Goal: Task Accomplishment & Management: Manage account settings

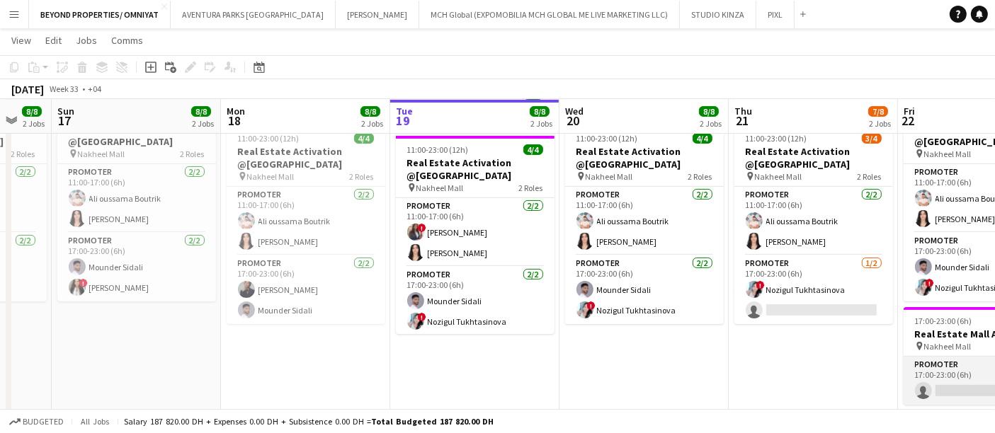
scroll to position [0, 443]
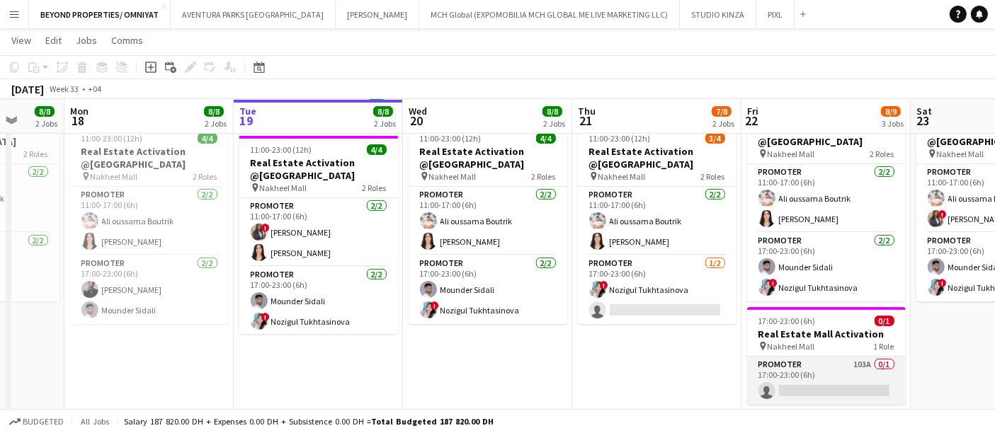
click at [819, 383] on app-card-role "Promoter 103A 0/1 17:00-23:00 (6h) single-neutral-actions" at bounding box center [826, 381] width 159 height 48
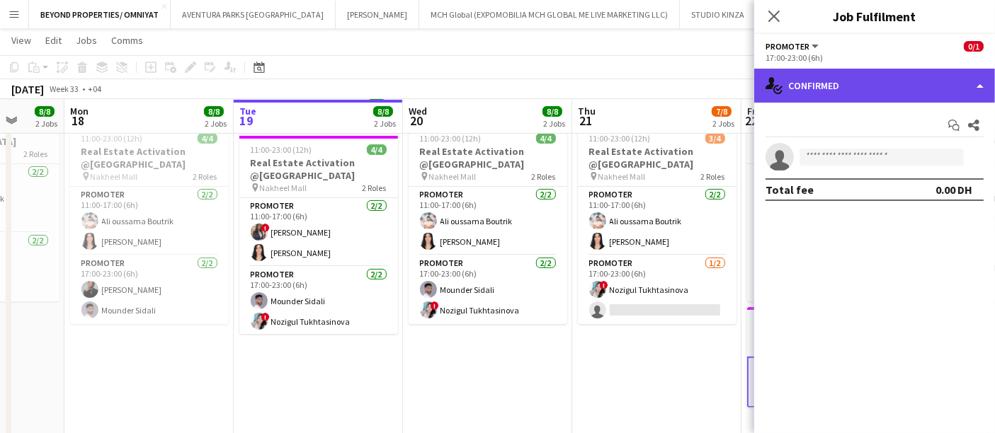
click at [863, 76] on div "single-neutral-actions-check-2 Confirmed" at bounding box center [874, 86] width 241 height 34
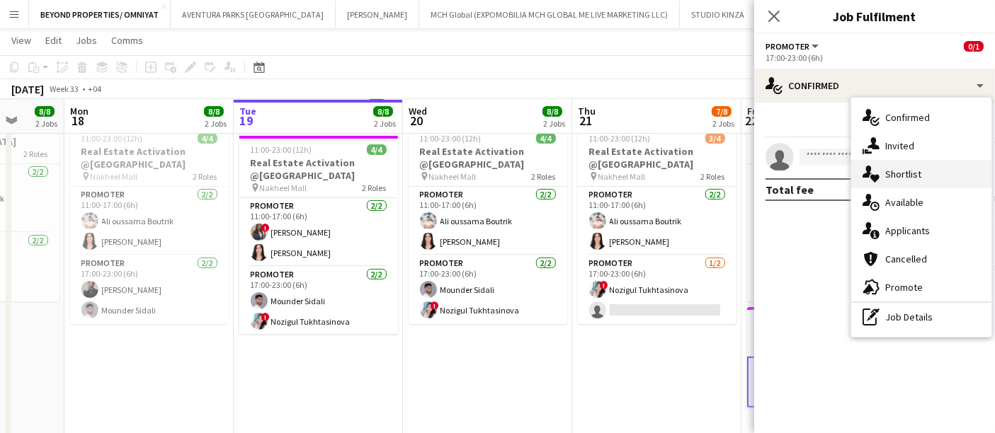
click at [916, 169] on div "single-neutral-actions-heart Shortlist" at bounding box center [921, 174] width 140 height 28
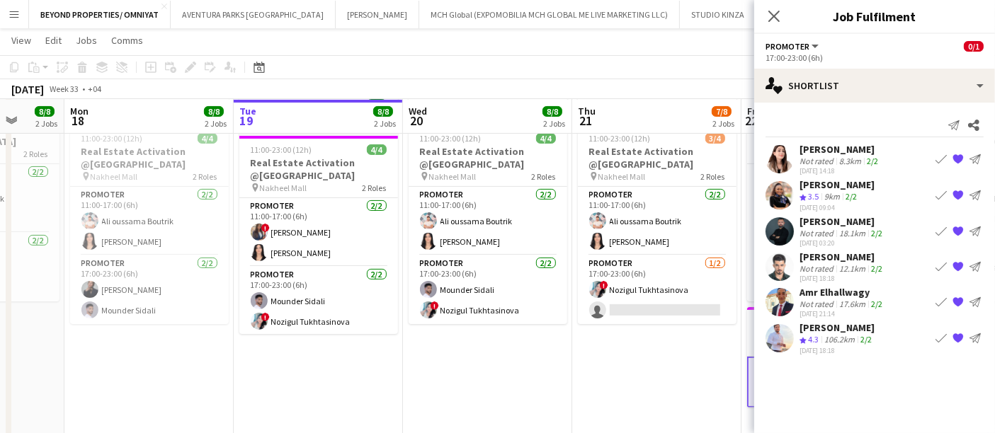
click at [781, 232] on app-user-avatar at bounding box center [780, 231] width 28 height 28
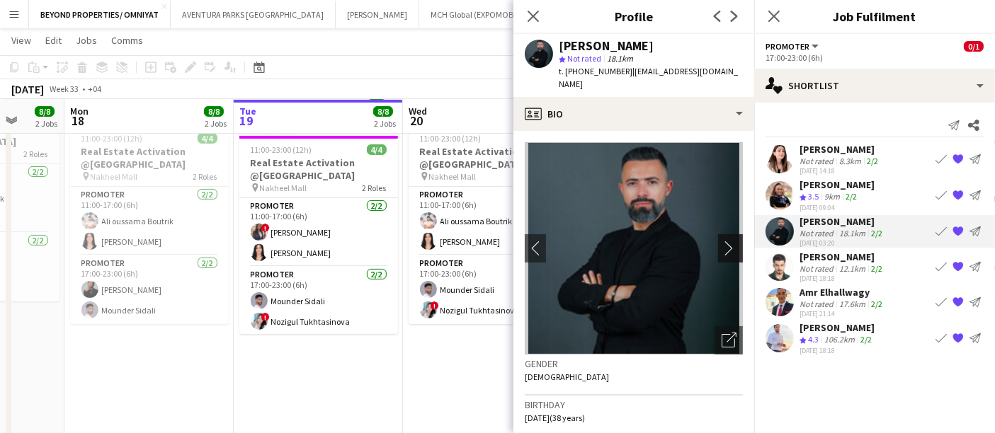
click at [722, 241] on app-icon "chevron-right" at bounding box center [733, 248] width 22 height 15
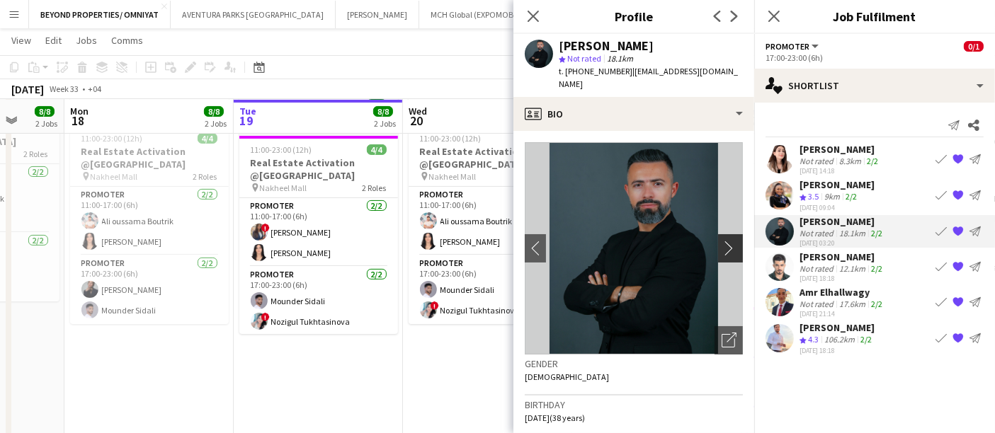
click at [722, 241] on app-icon "chevron-right" at bounding box center [733, 248] width 22 height 15
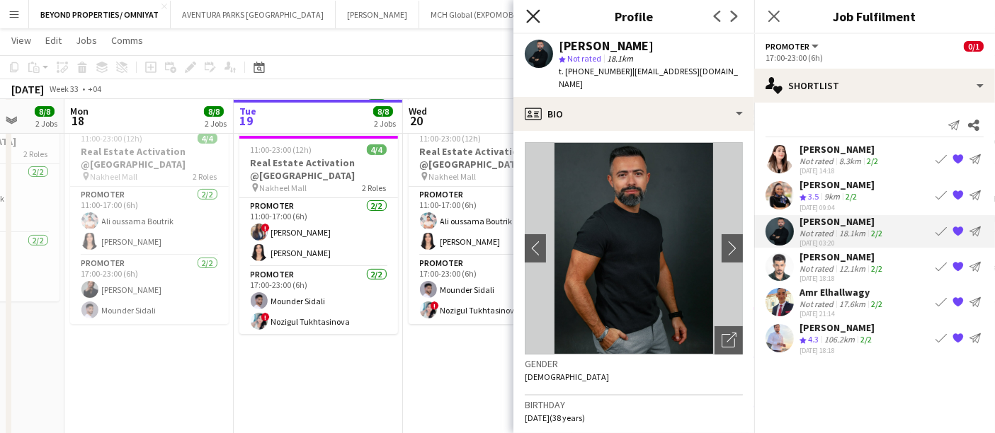
click at [536, 17] on icon "Close pop-in" at bounding box center [532, 15] width 13 height 13
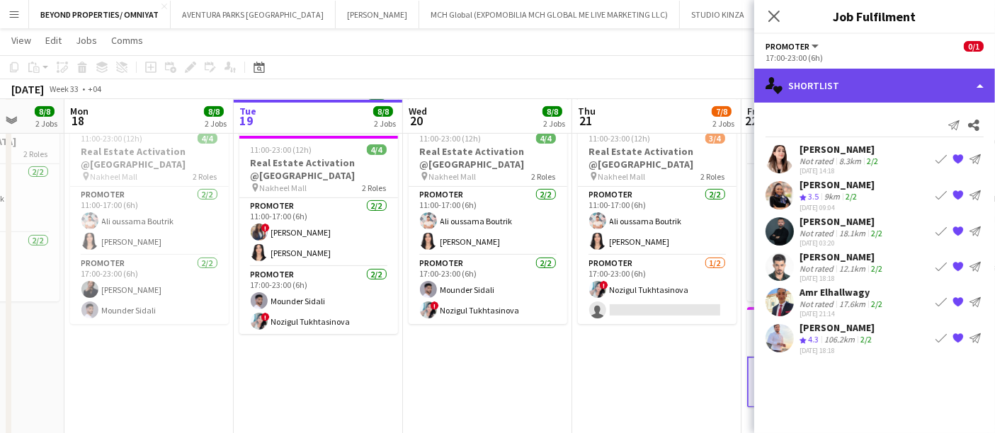
click at [817, 79] on div "single-neutral-actions-heart Shortlist" at bounding box center [874, 86] width 241 height 34
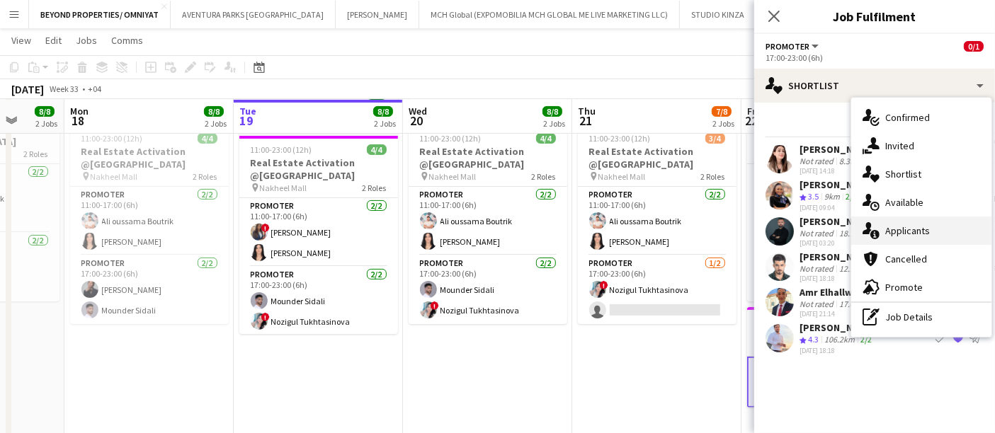
click at [904, 229] on div "single-neutral-actions-information Applicants" at bounding box center [921, 231] width 140 height 28
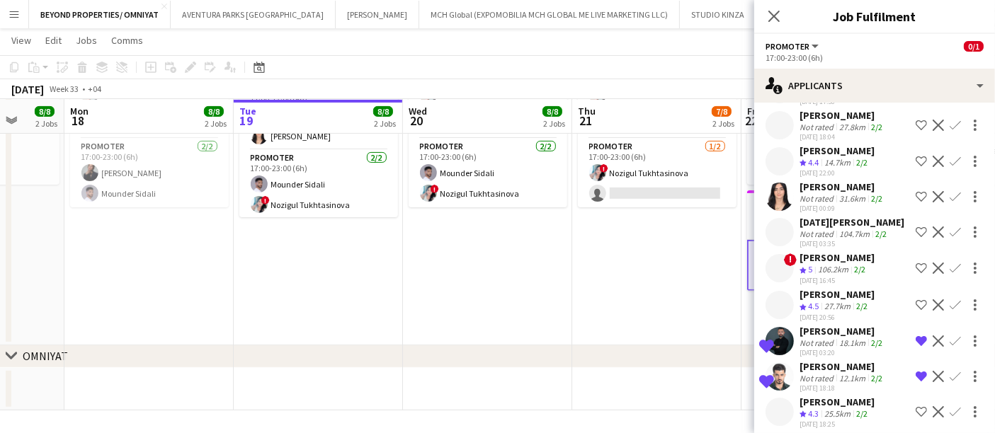
scroll to position [3412, 0]
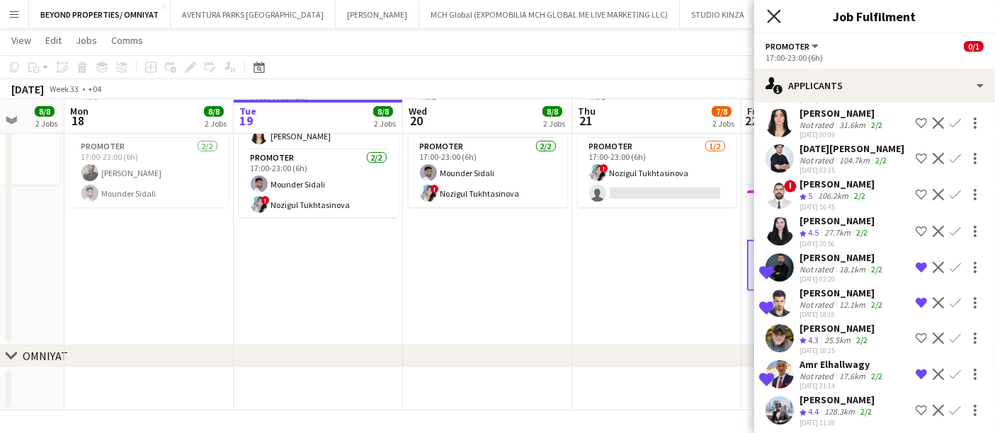
click at [775, 10] on icon "Close pop-in" at bounding box center [773, 15] width 13 height 13
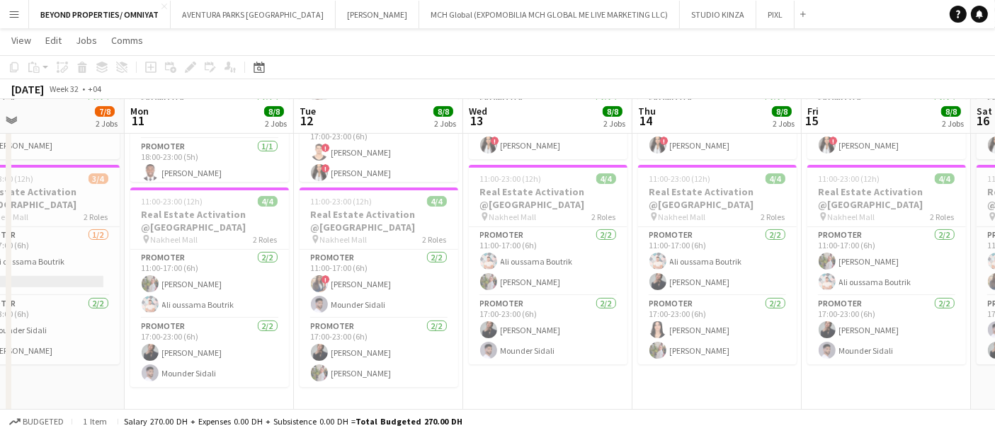
scroll to position [0, 383]
click at [720, 392] on app-date-cell "11:00-23:00 (12h) 4/4 Real Estate Activation @MOE pin Mall of Emirates 2 Roles …" at bounding box center [716, 246] width 169 height 559
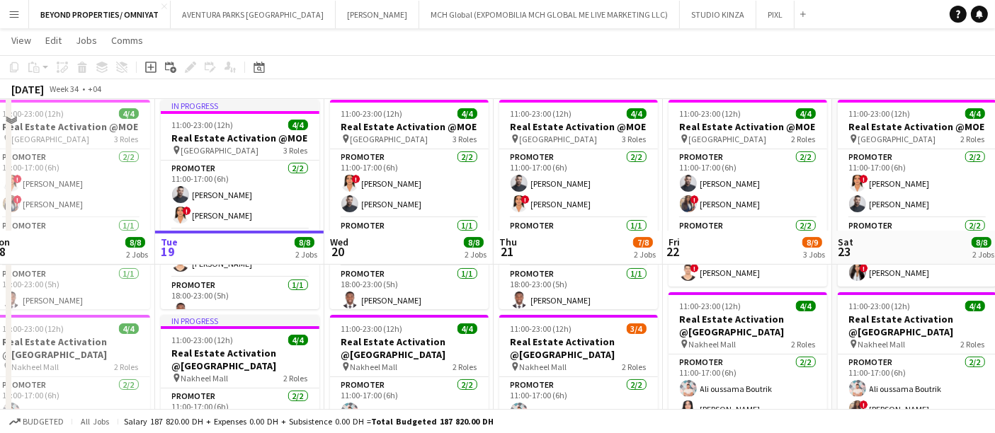
scroll to position [122, 0]
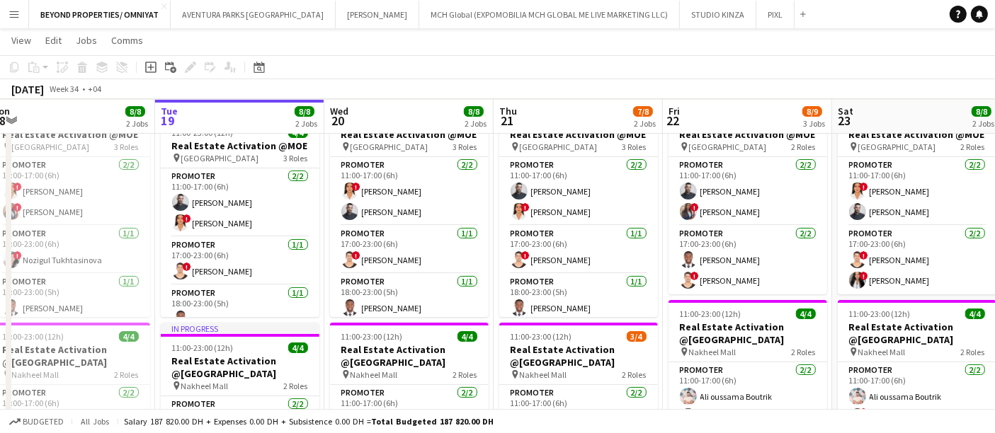
click at [7, 15] on button "Menu" at bounding box center [14, 14] width 28 height 28
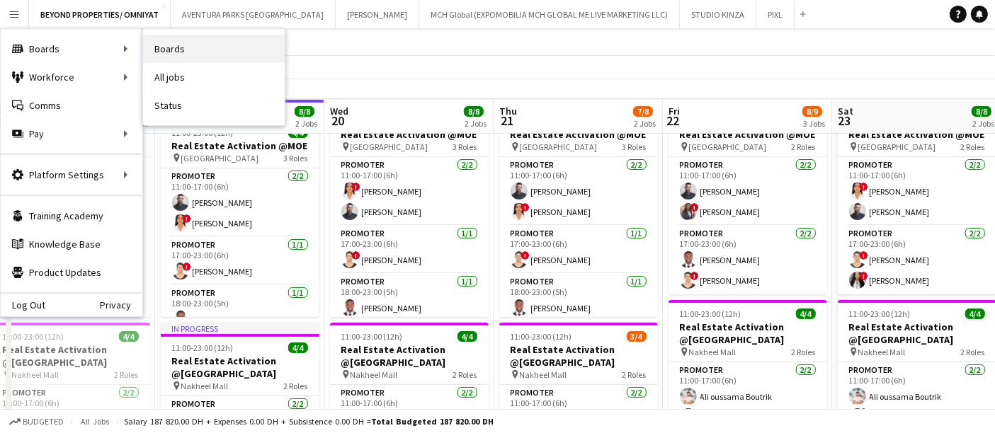
click at [159, 50] on link "Boards" at bounding box center [214, 49] width 142 height 28
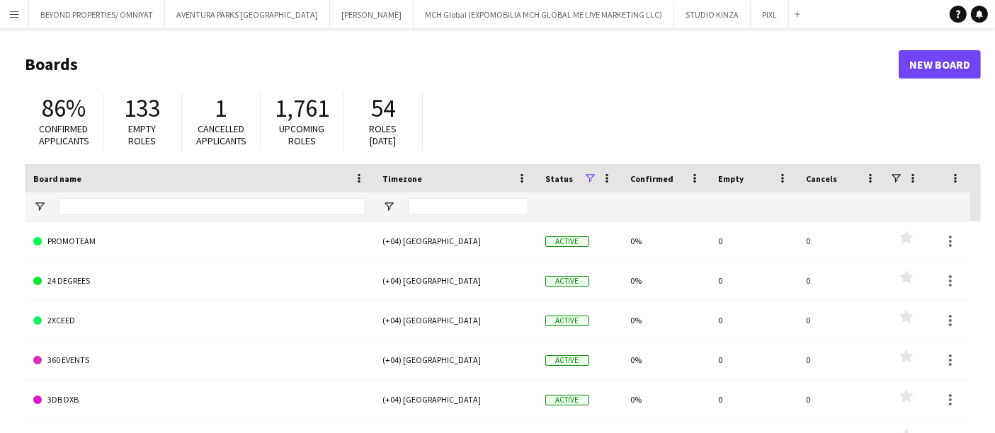
click at [15, 13] on app-icon "Menu" at bounding box center [13, 13] width 11 height 11
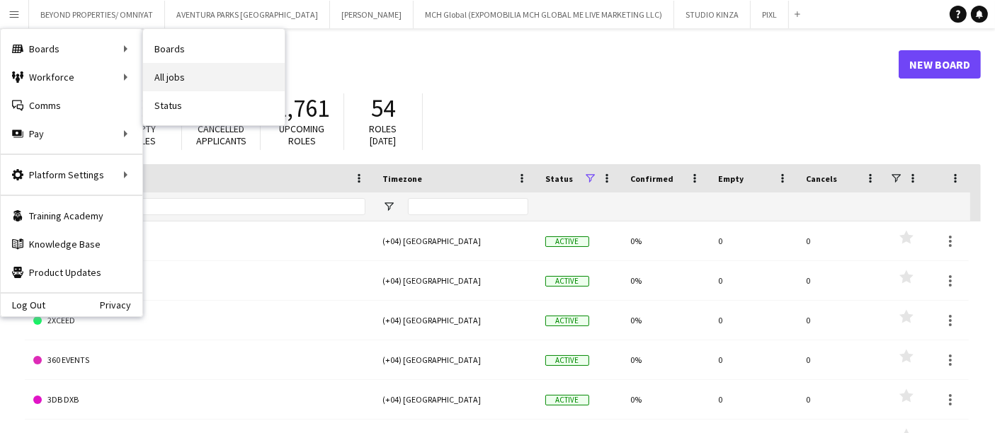
click at [170, 79] on link "All jobs" at bounding box center [214, 77] width 142 height 28
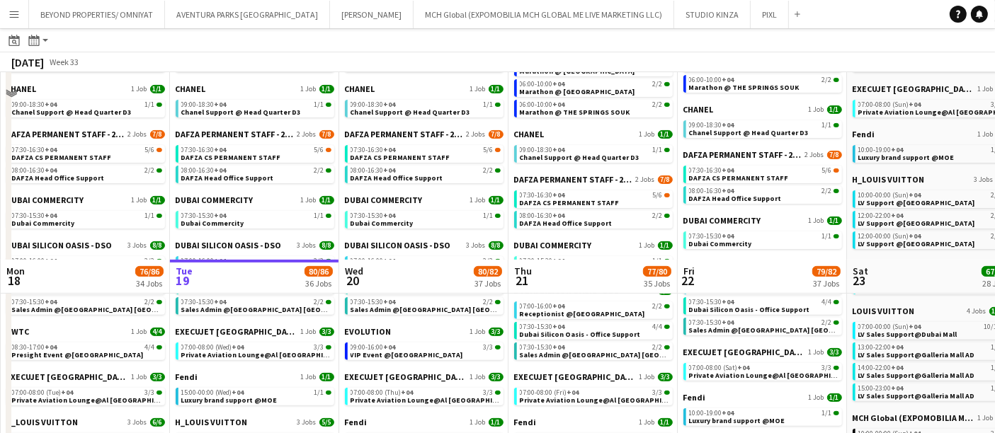
scroll to position [669, 0]
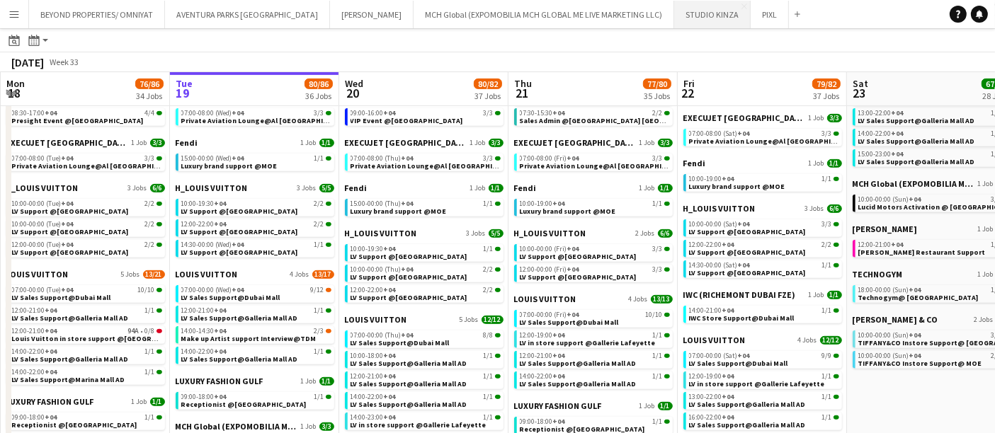
click at [674, 23] on button "STUDIO KINZA Close" at bounding box center [712, 15] width 76 height 28
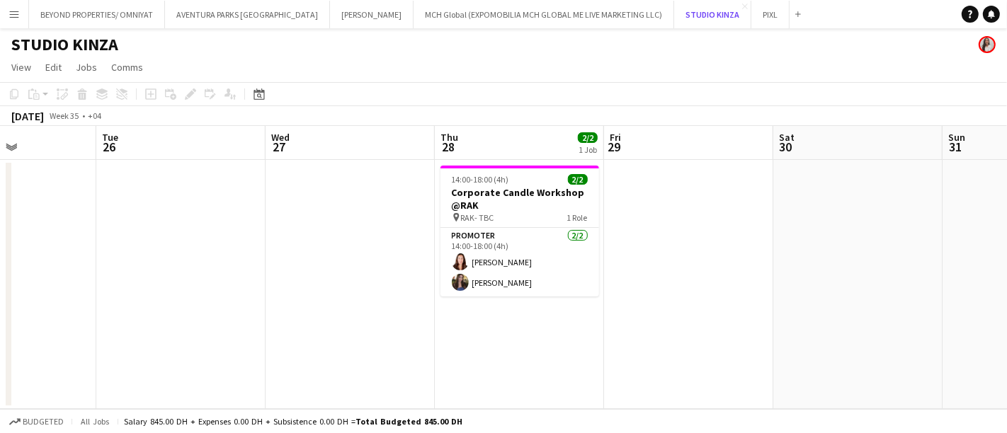
scroll to position [0, 581]
click at [751, 19] on button "PIXL Close" at bounding box center [770, 15] width 38 height 28
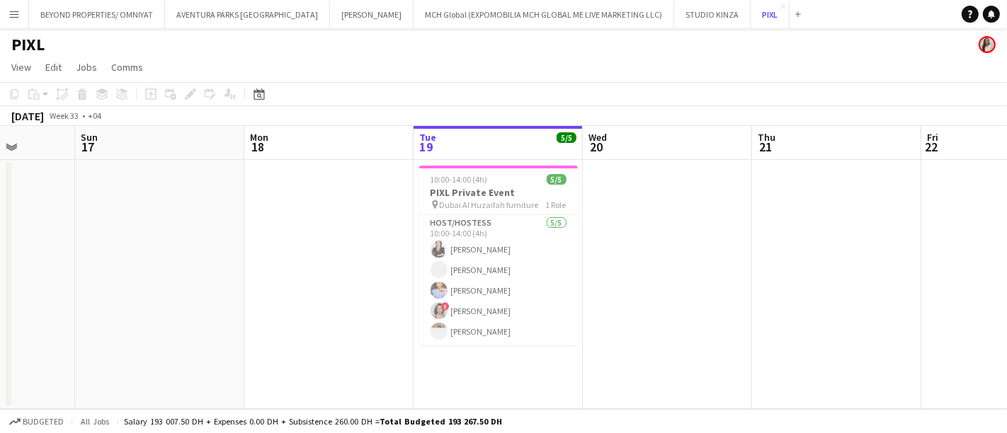
scroll to position [0, 439]
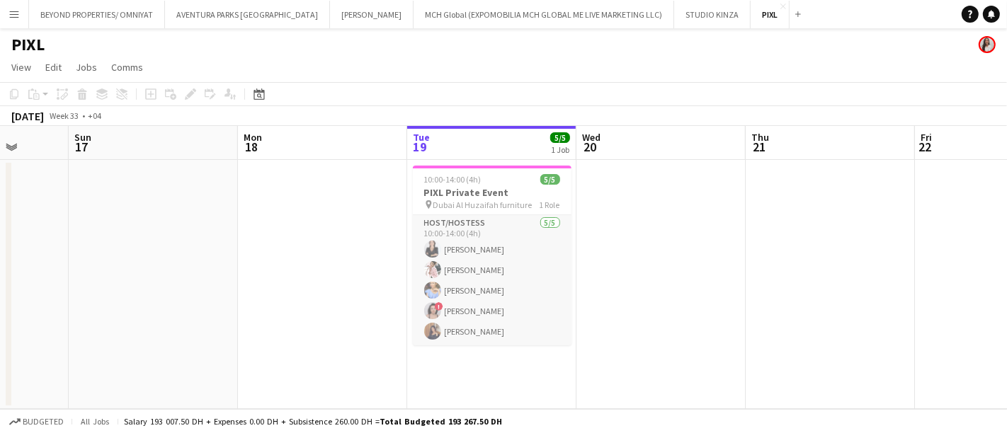
click at [489, 292] on app-card-role "Host/Hostess 5/5 10:00-14:00 (4h) Anastasia Nepeina Luna Cafieiro Yana Lazareva…" at bounding box center [492, 280] width 159 height 130
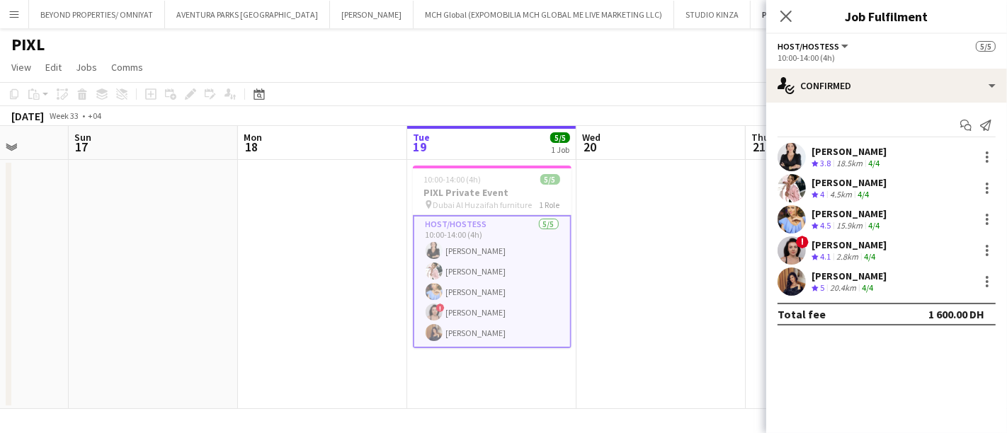
click at [794, 188] on app-user-avatar at bounding box center [792, 188] width 28 height 28
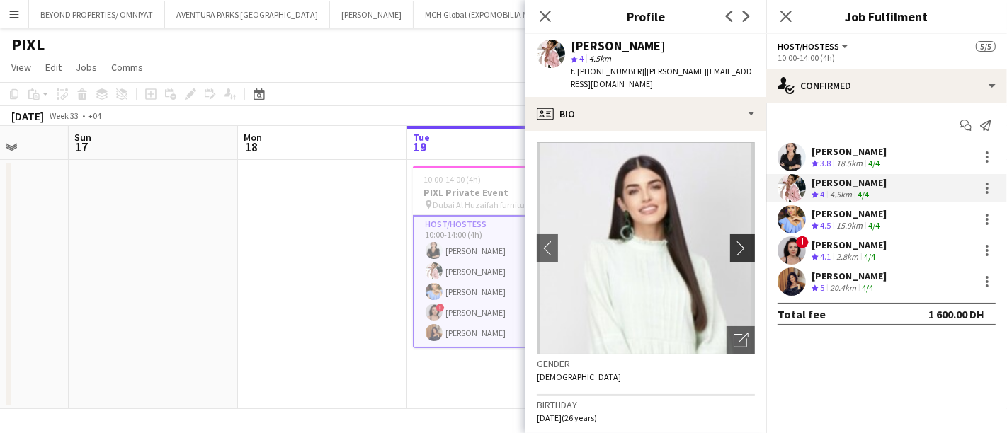
click at [734, 241] on app-icon "chevron-right" at bounding box center [745, 248] width 22 height 15
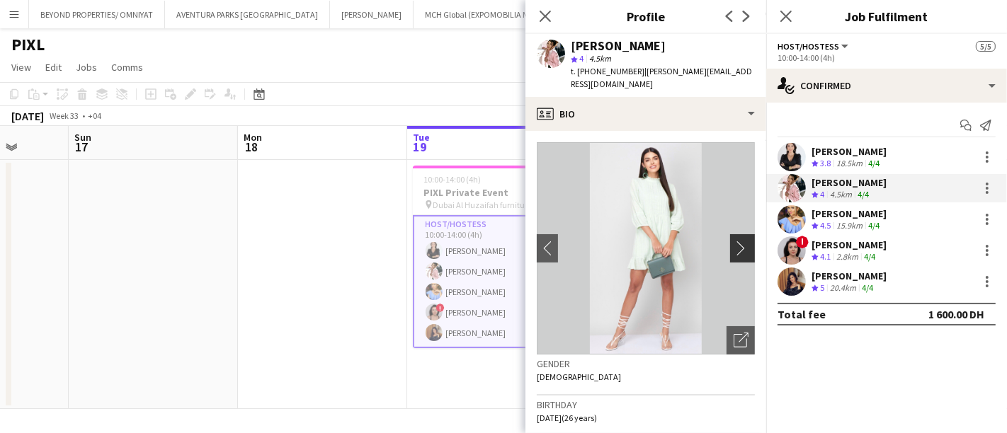
click at [734, 241] on app-icon "chevron-right" at bounding box center [745, 248] width 22 height 15
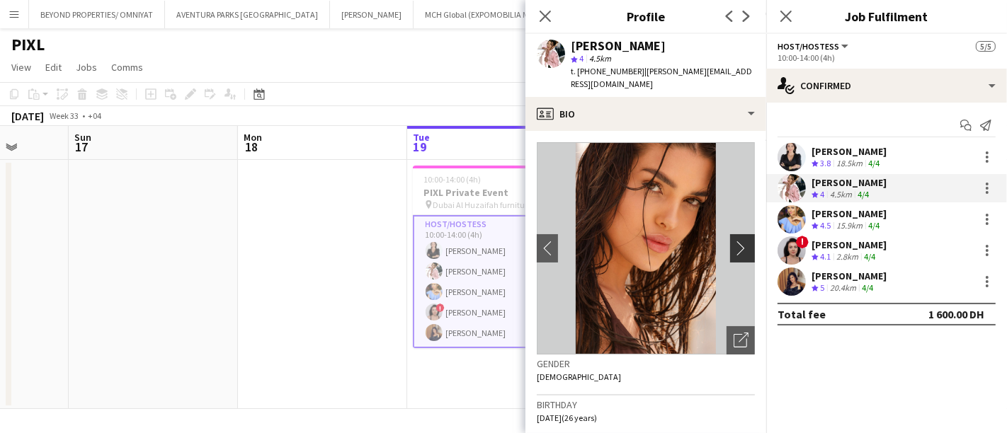
click at [734, 241] on app-icon "chevron-right" at bounding box center [745, 248] width 22 height 15
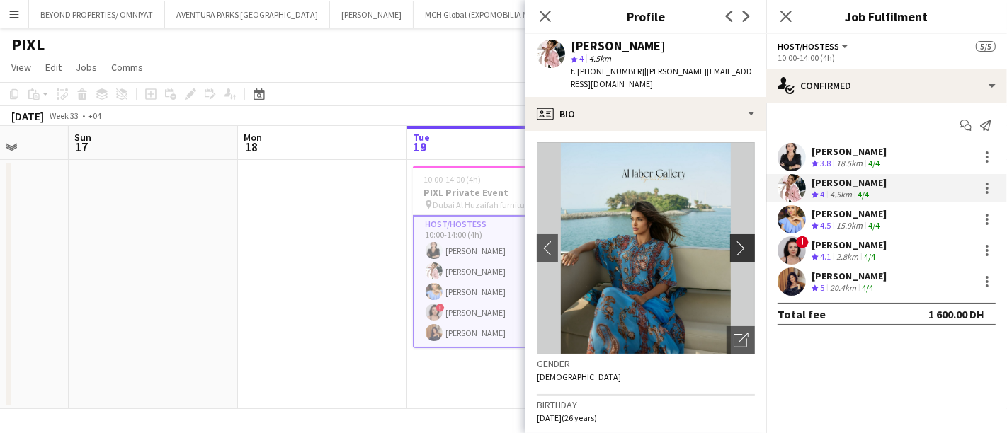
click at [734, 241] on app-icon "chevron-right" at bounding box center [745, 248] width 22 height 15
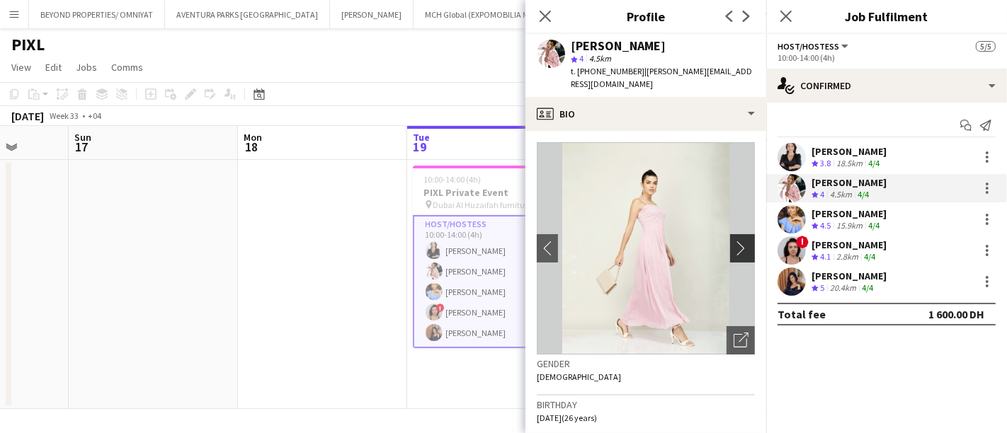
click at [734, 241] on app-icon "chevron-right" at bounding box center [745, 248] width 22 height 15
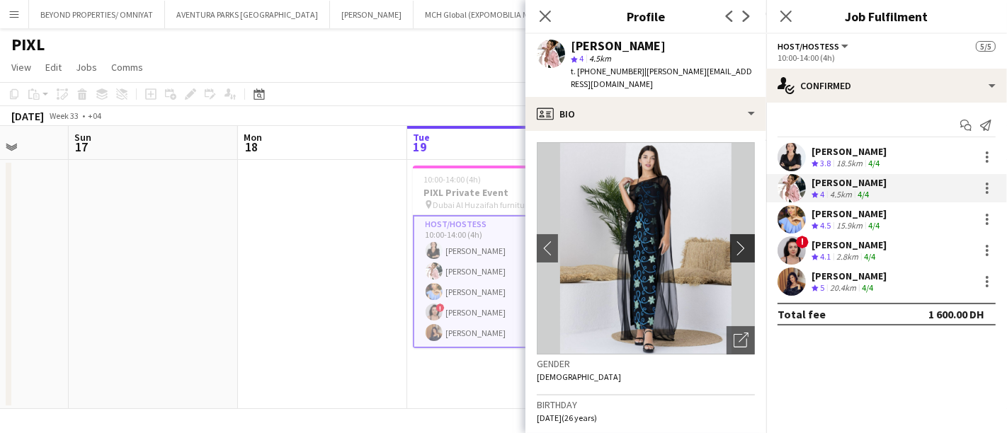
click at [734, 241] on app-icon "chevron-right" at bounding box center [745, 248] width 22 height 15
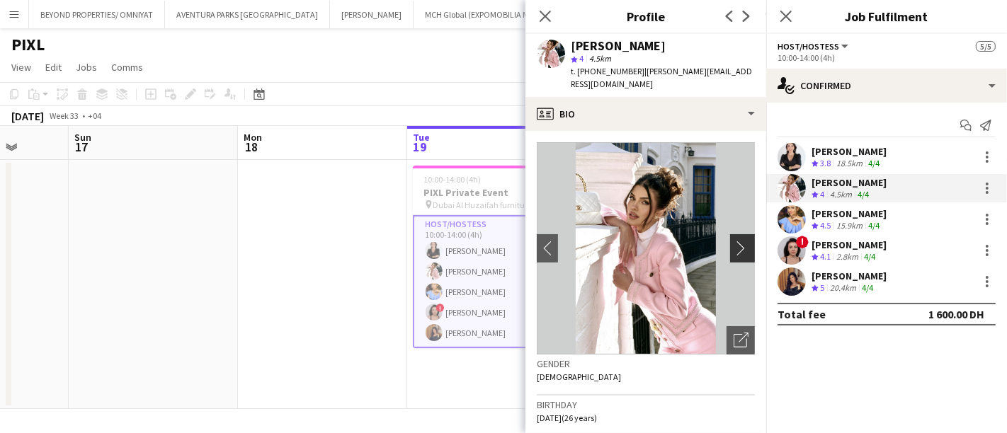
click at [734, 241] on app-icon "chevron-right" at bounding box center [745, 248] width 22 height 15
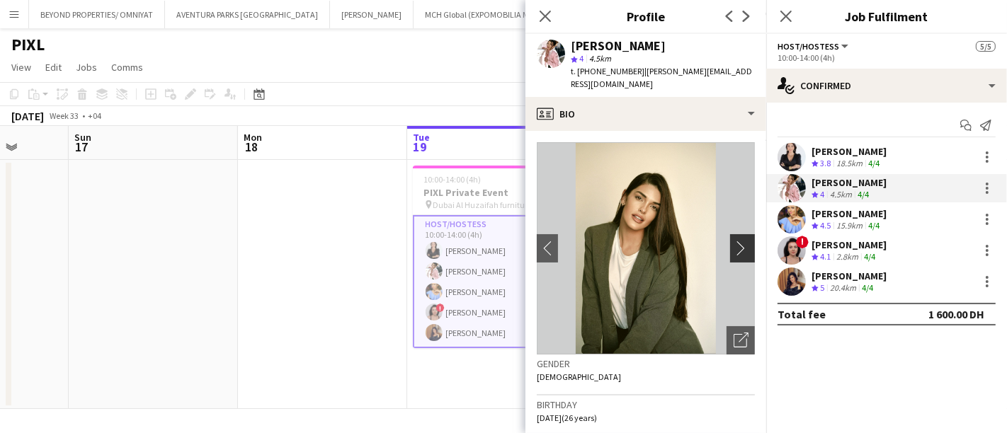
click at [734, 241] on app-icon "chevron-right" at bounding box center [745, 248] width 22 height 15
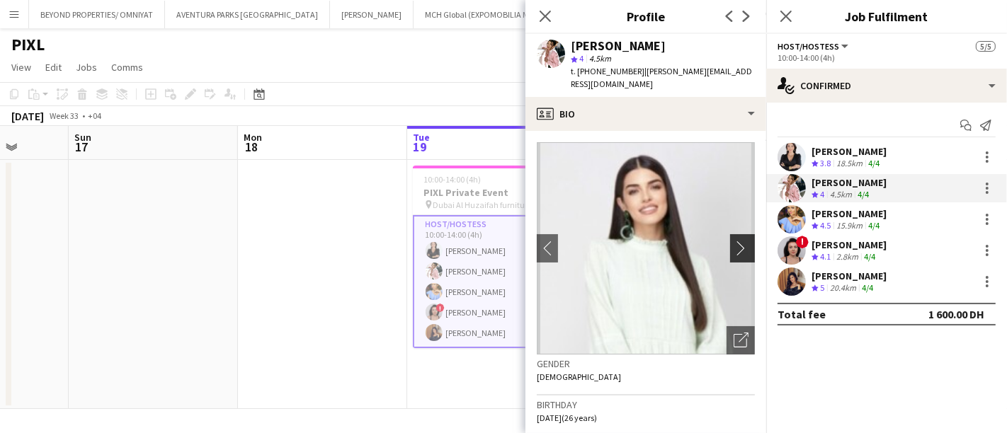
click at [734, 241] on app-icon "chevron-right" at bounding box center [745, 248] width 22 height 15
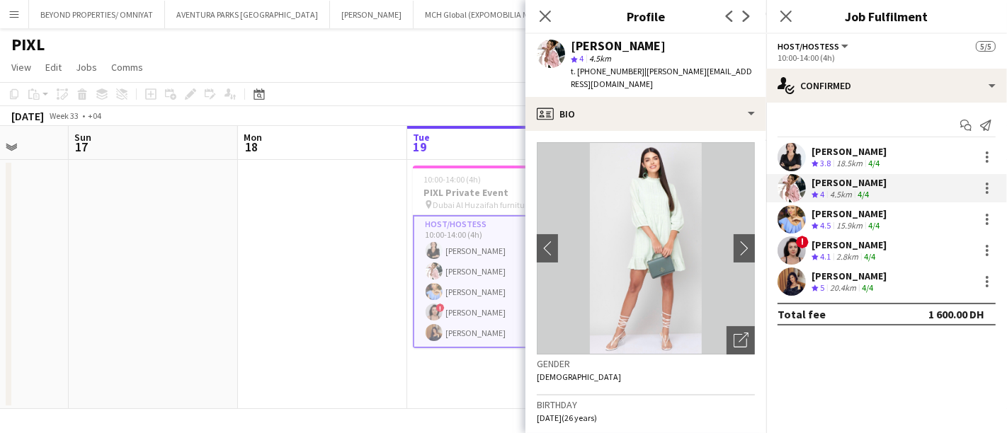
click at [791, 217] on app-user-avatar at bounding box center [792, 219] width 28 height 28
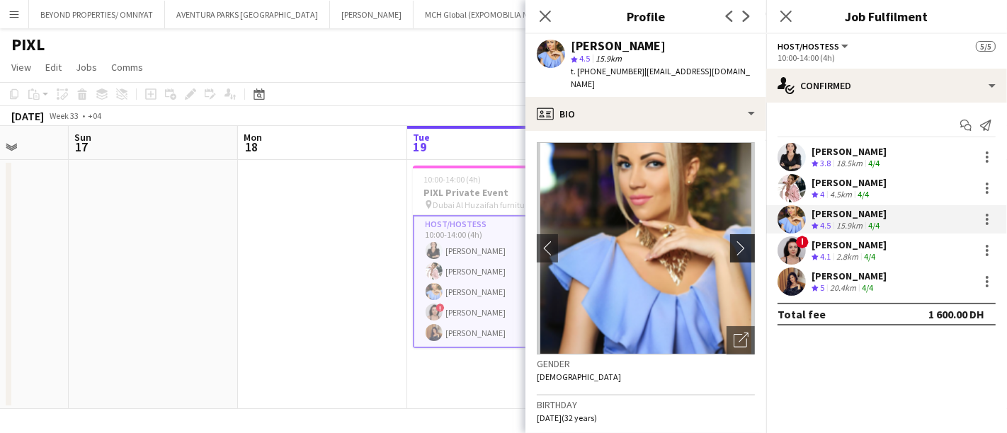
click at [736, 241] on app-icon "chevron-right" at bounding box center [745, 248] width 22 height 15
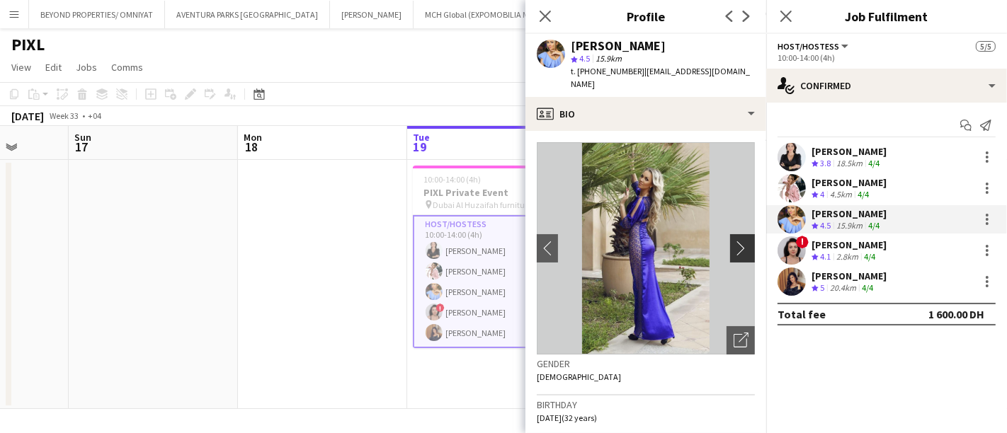
click at [734, 241] on app-icon "chevron-right" at bounding box center [745, 248] width 22 height 15
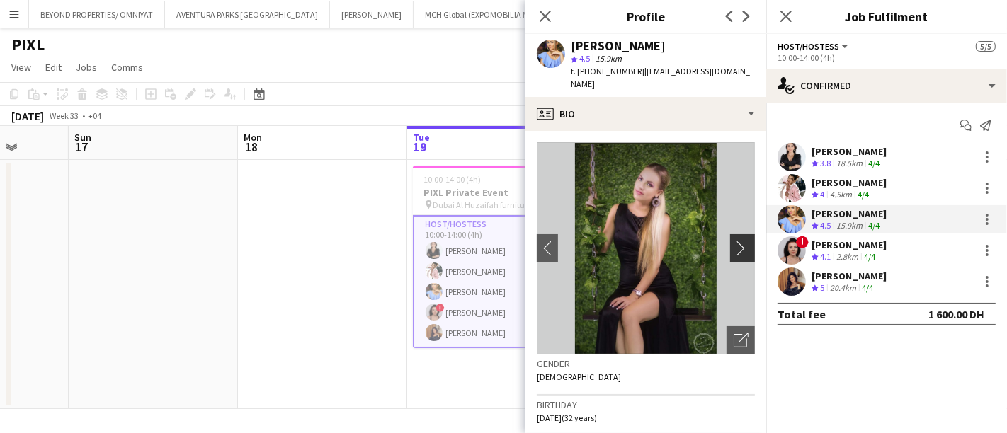
click at [734, 241] on app-icon "chevron-right" at bounding box center [745, 248] width 22 height 15
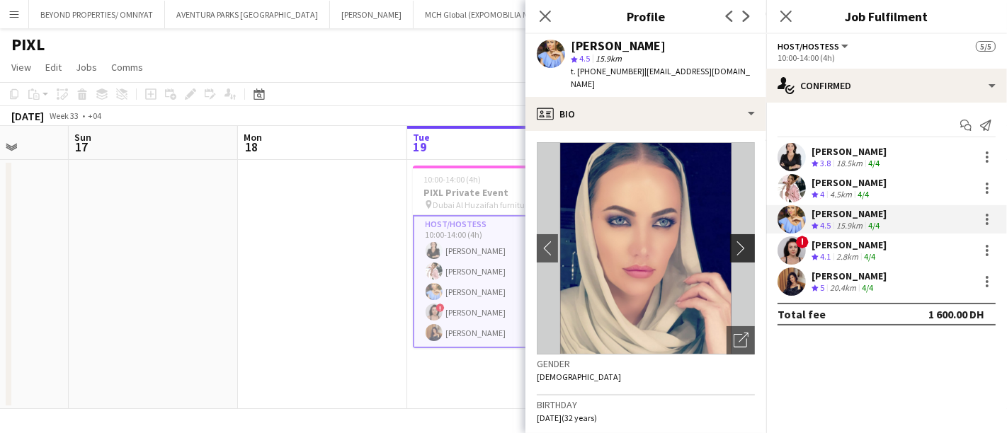
click at [734, 241] on app-icon "chevron-right" at bounding box center [745, 248] width 22 height 15
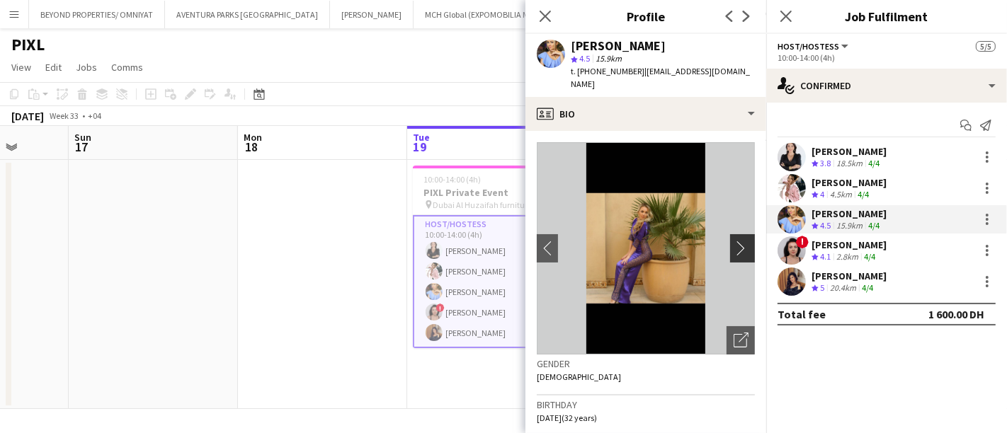
click at [734, 241] on app-icon "chevron-right" at bounding box center [745, 248] width 22 height 15
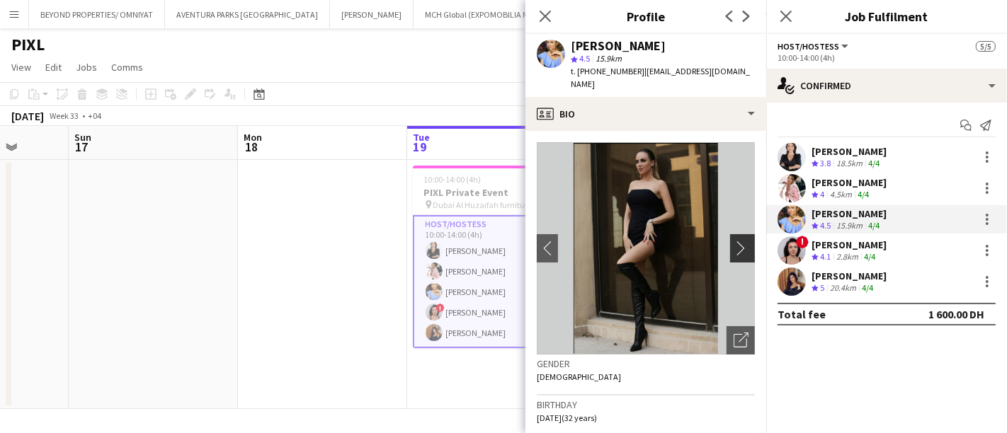
click at [734, 241] on app-icon "chevron-right" at bounding box center [745, 248] width 22 height 15
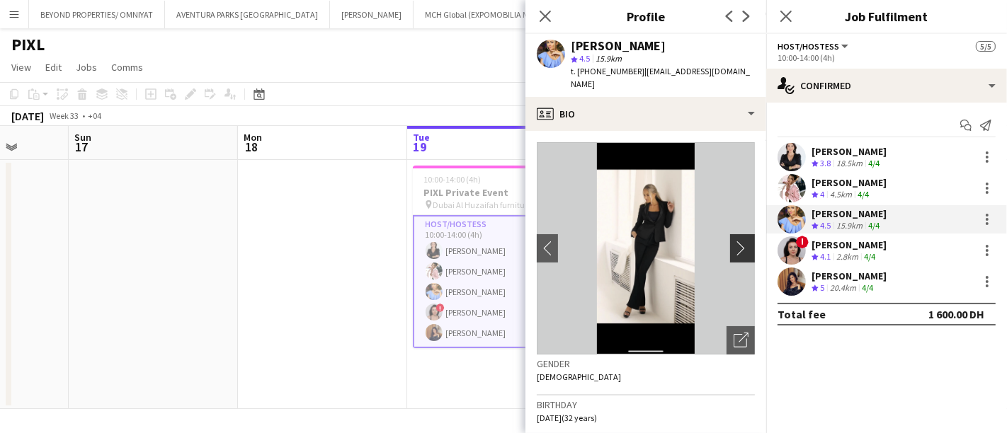
click at [734, 241] on app-icon "chevron-right" at bounding box center [745, 248] width 22 height 15
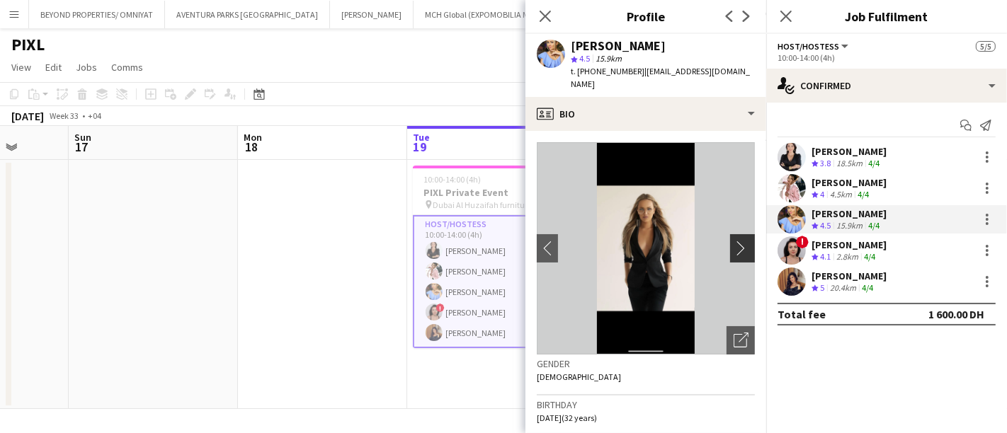
click at [734, 241] on app-icon "chevron-right" at bounding box center [745, 248] width 22 height 15
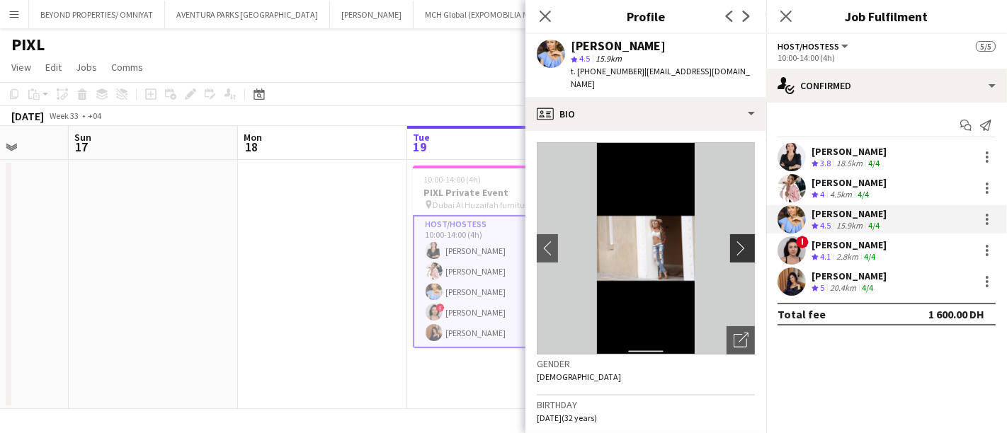
click at [734, 241] on app-icon "chevron-right" at bounding box center [745, 248] width 22 height 15
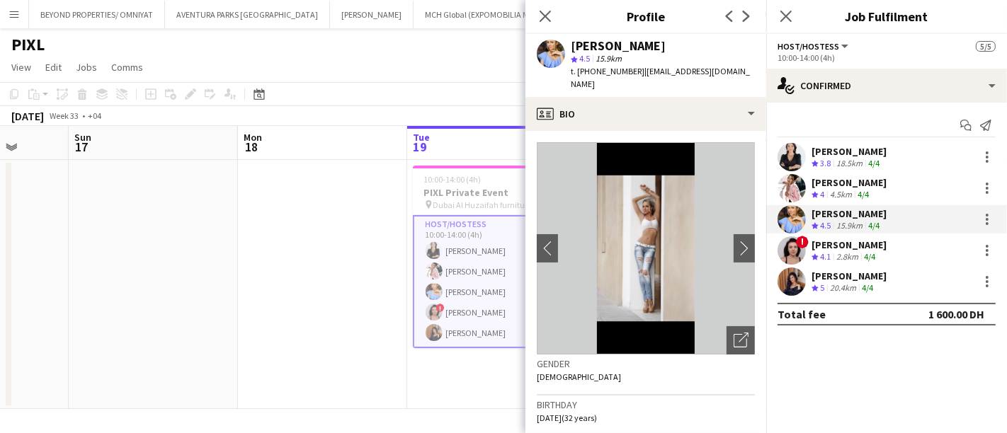
click at [789, 254] on app-user-avatar at bounding box center [792, 251] width 28 height 28
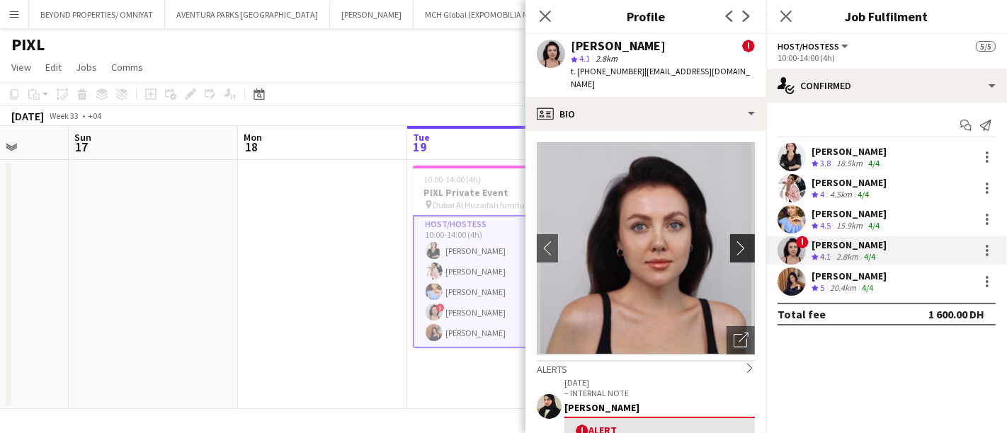
click at [734, 241] on app-icon "chevron-right" at bounding box center [745, 248] width 22 height 15
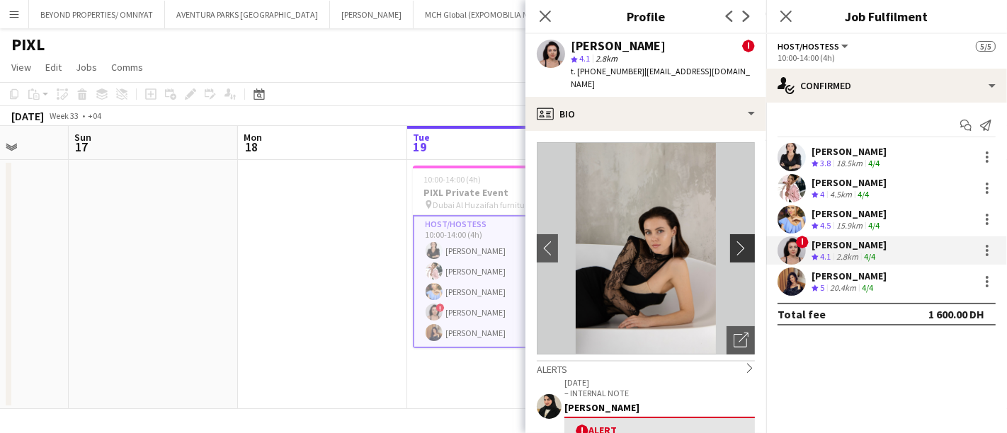
click at [734, 241] on app-icon "chevron-right" at bounding box center [745, 248] width 22 height 15
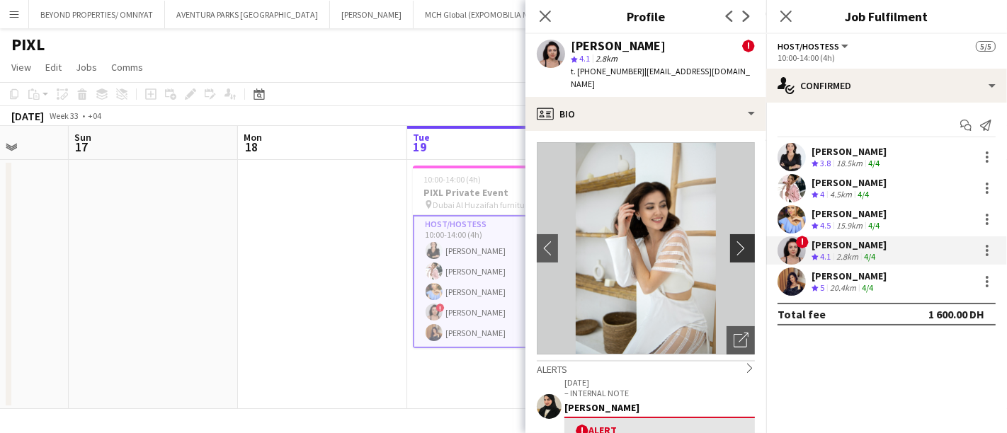
click at [734, 241] on app-icon "chevron-right" at bounding box center [745, 248] width 22 height 15
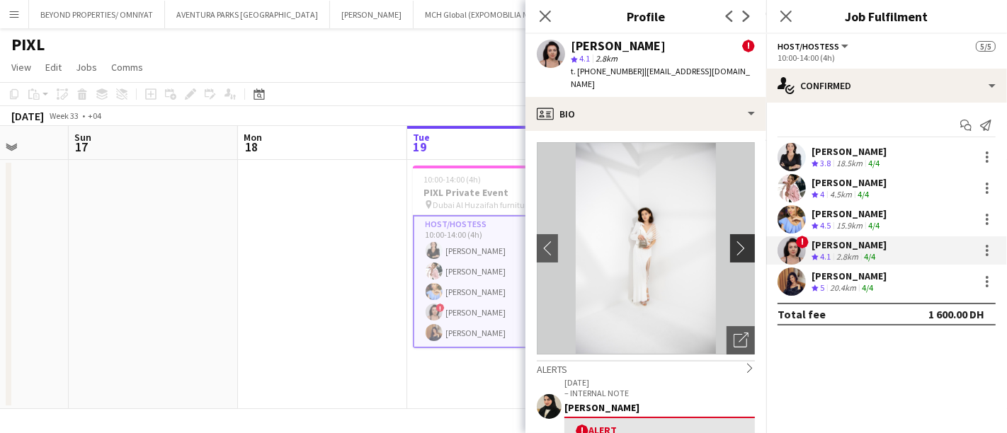
click at [734, 241] on app-icon "chevron-right" at bounding box center [745, 248] width 22 height 15
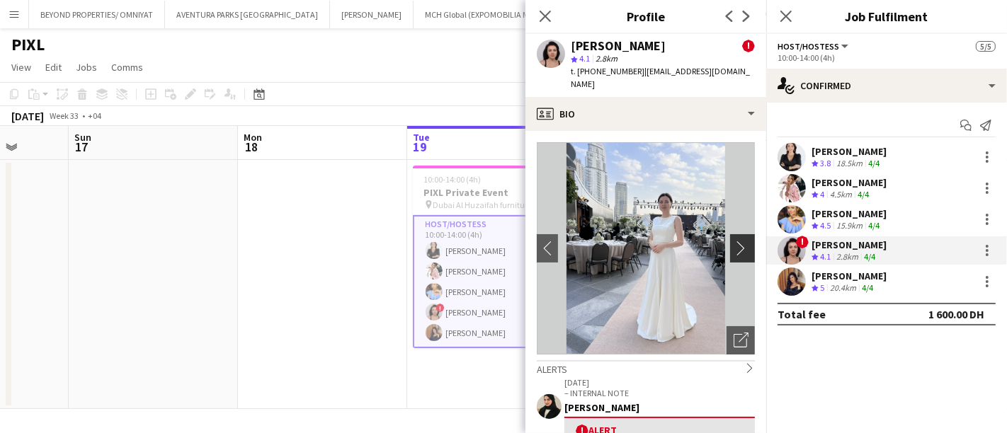
click at [734, 241] on app-icon "chevron-right" at bounding box center [745, 248] width 22 height 15
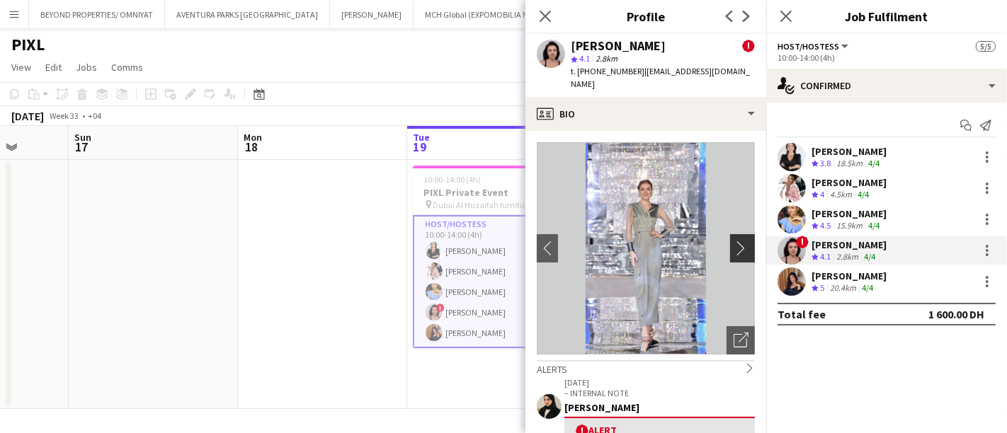
click at [734, 241] on app-icon "chevron-right" at bounding box center [745, 248] width 22 height 15
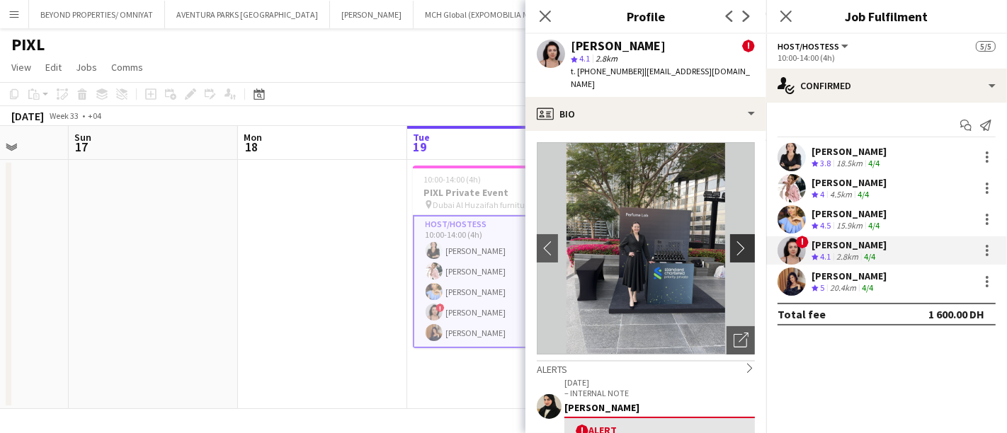
click at [734, 241] on app-icon "chevron-right" at bounding box center [745, 248] width 22 height 15
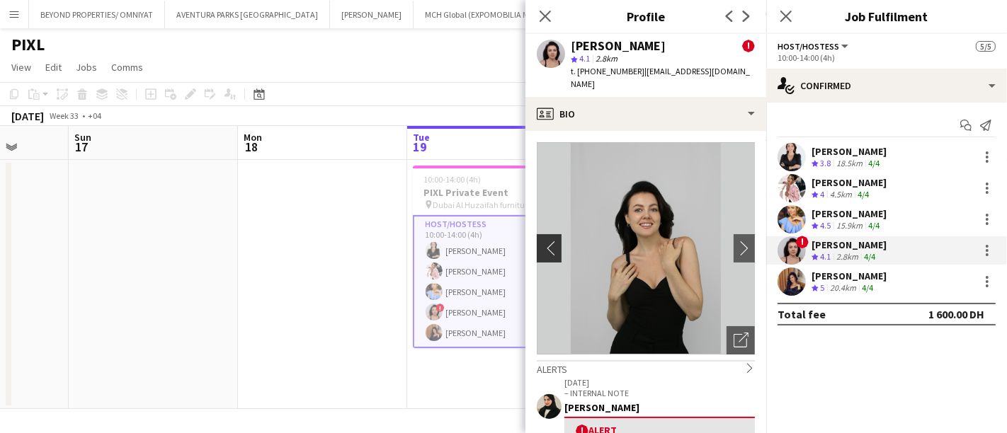
click at [553, 241] on app-icon "chevron-left" at bounding box center [548, 248] width 22 height 15
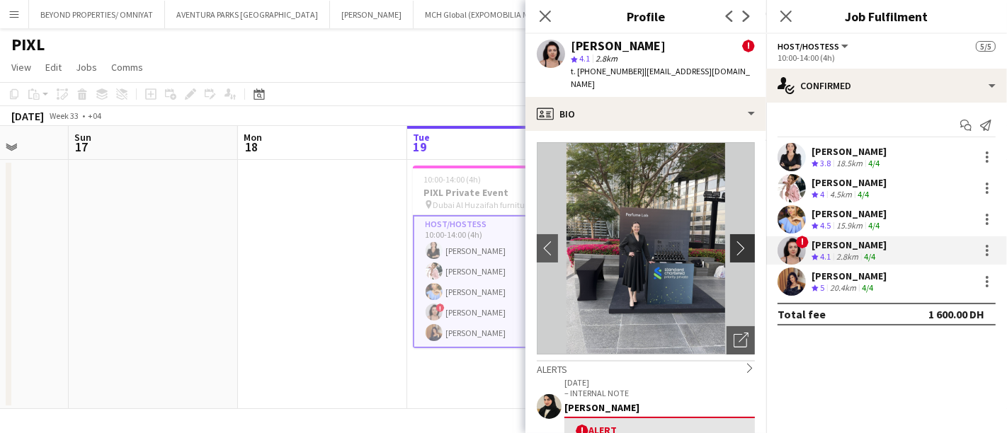
click at [734, 241] on app-icon "chevron-right" at bounding box center [745, 248] width 22 height 15
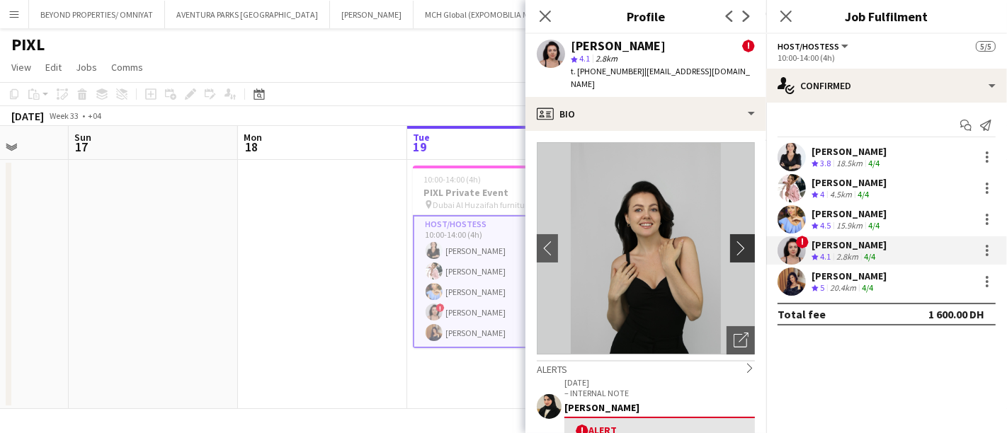
click at [734, 241] on app-icon "chevron-right" at bounding box center [745, 248] width 22 height 15
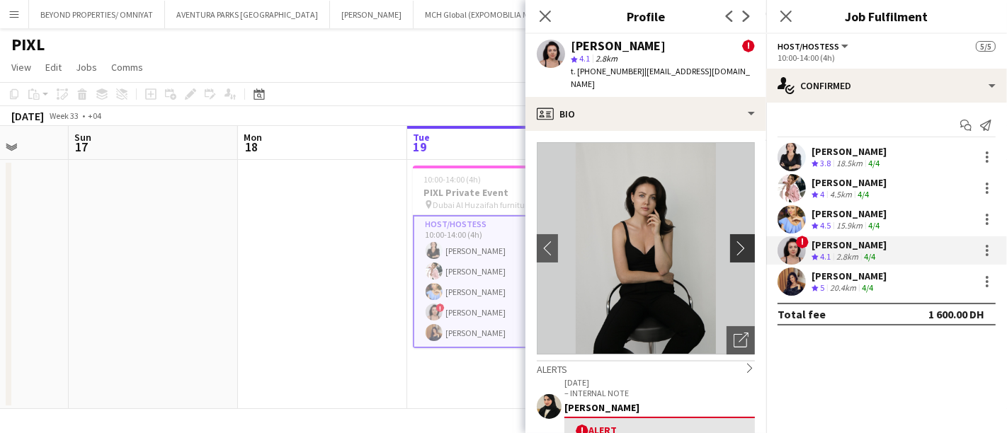
click at [734, 241] on app-icon "chevron-right" at bounding box center [745, 248] width 22 height 15
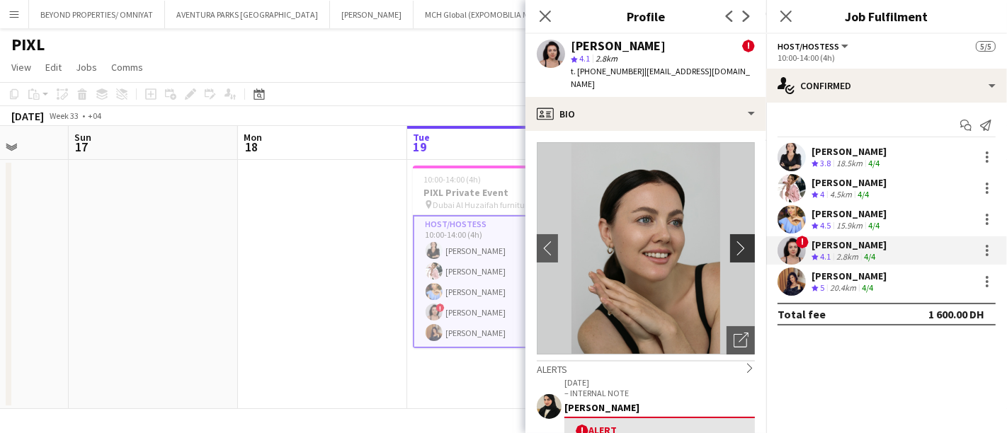
click at [734, 241] on app-icon "chevron-right" at bounding box center [745, 248] width 22 height 15
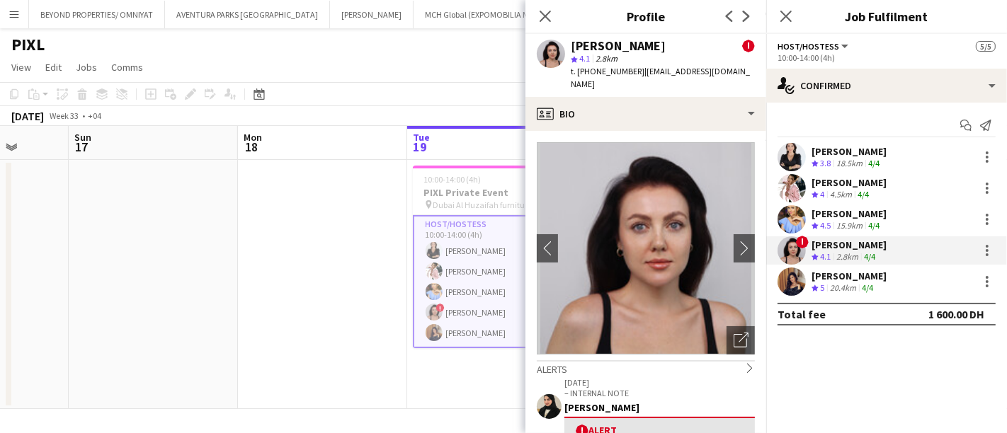
click at [791, 279] on app-user-avatar at bounding box center [792, 282] width 28 height 28
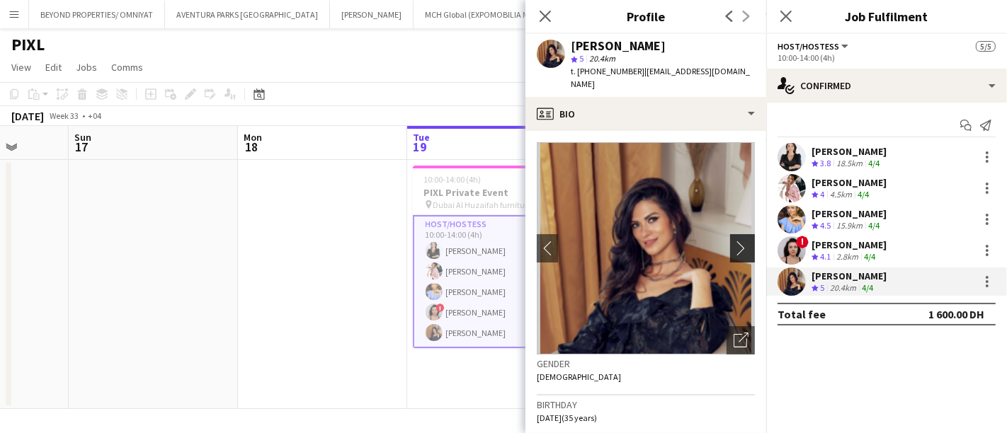
click at [734, 241] on app-icon "chevron-right" at bounding box center [745, 248] width 22 height 15
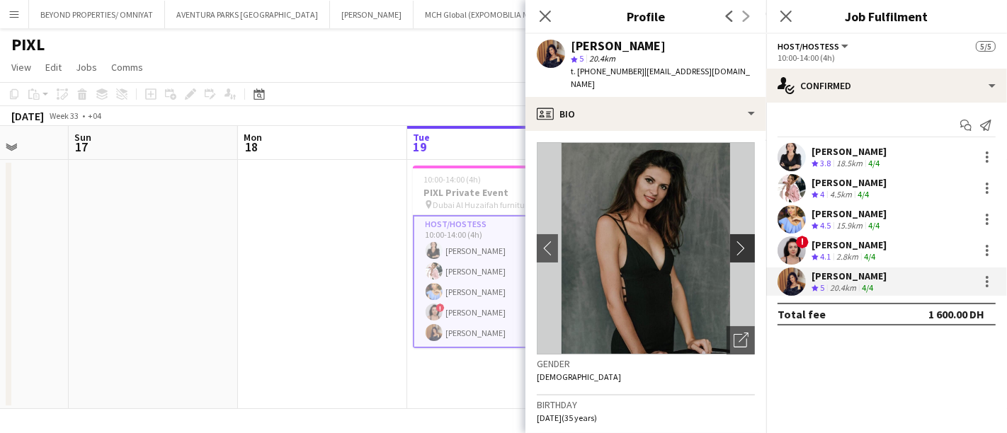
click at [734, 241] on app-icon "chevron-right" at bounding box center [745, 248] width 22 height 15
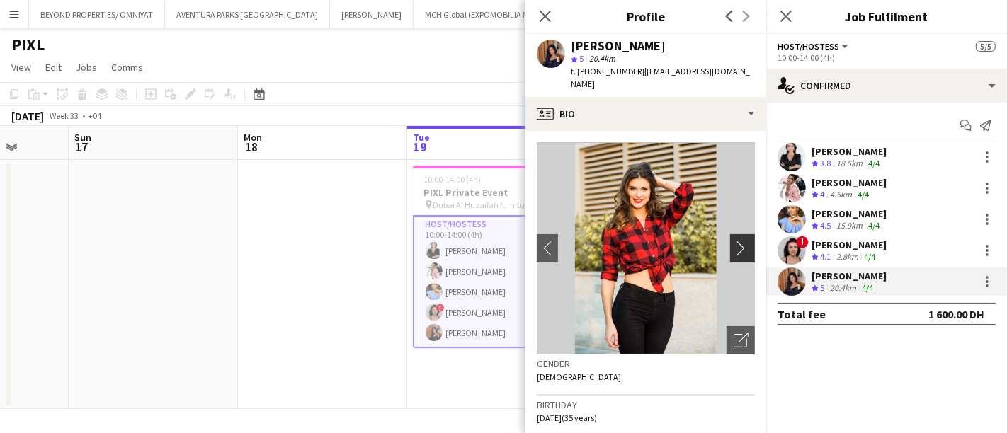
click at [734, 241] on app-icon "chevron-right" at bounding box center [745, 248] width 22 height 15
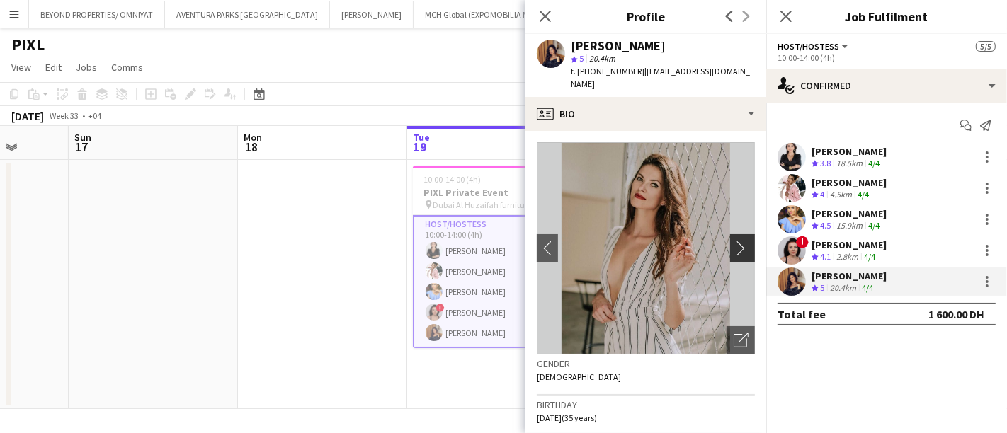
click at [734, 241] on app-icon "chevron-right" at bounding box center [745, 248] width 22 height 15
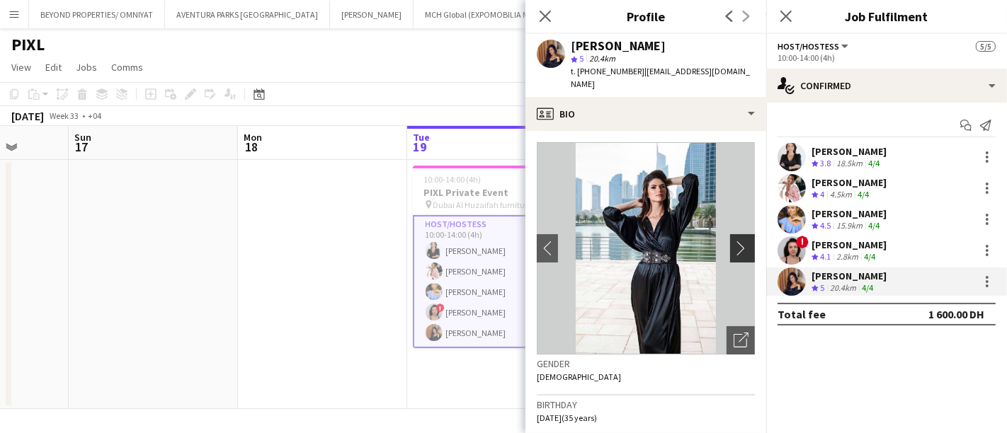
click at [734, 241] on app-icon "chevron-right" at bounding box center [745, 248] width 22 height 15
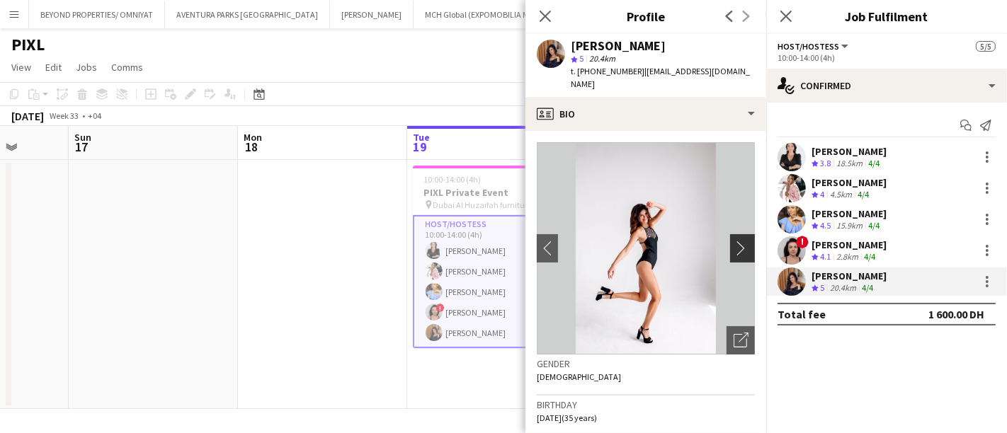
click at [734, 241] on app-icon "chevron-right" at bounding box center [745, 248] width 22 height 15
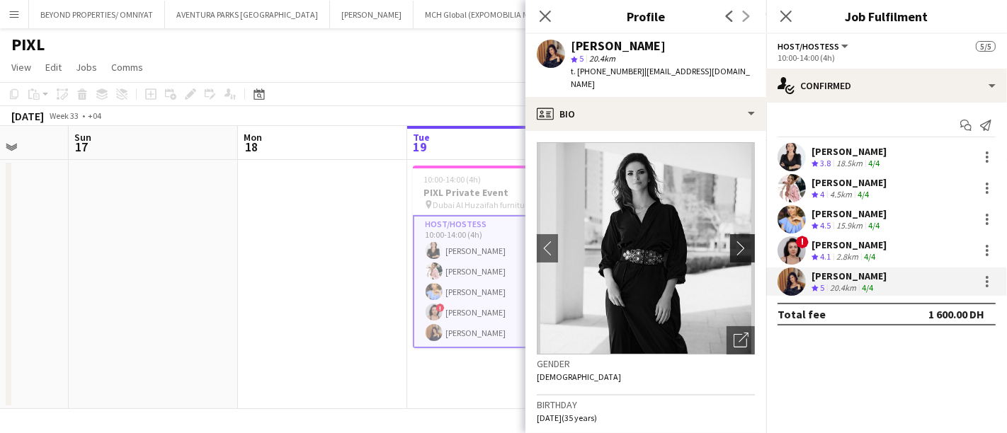
click at [734, 241] on app-icon "chevron-right" at bounding box center [745, 248] width 22 height 15
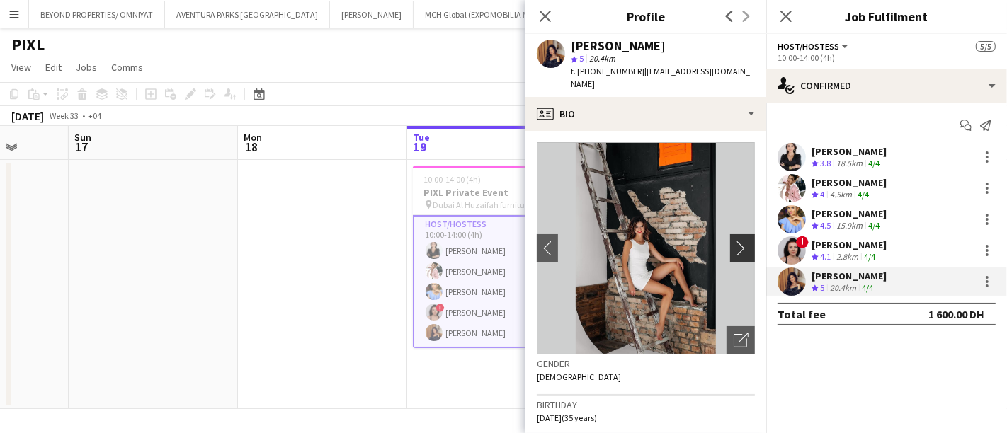
click at [734, 241] on app-icon "chevron-right" at bounding box center [745, 248] width 22 height 15
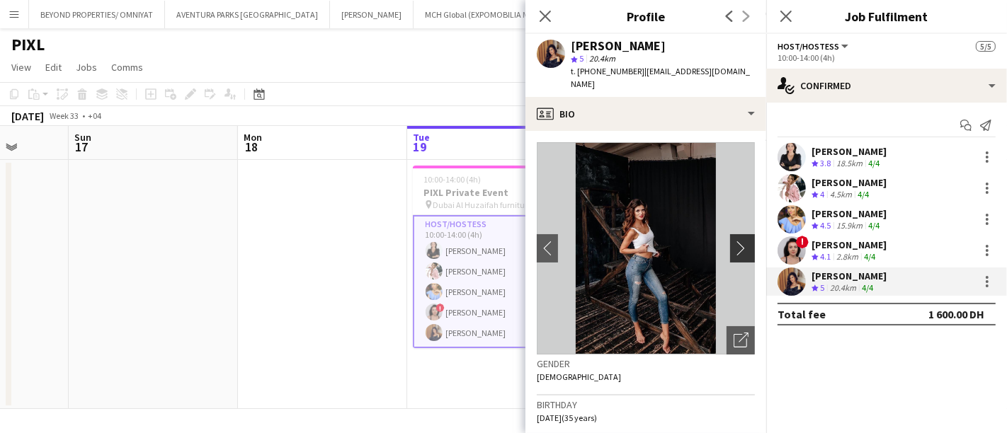
click at [734, 241] on app-icon "chevron-right" at bounding box center [745, 248] width 22 height 15
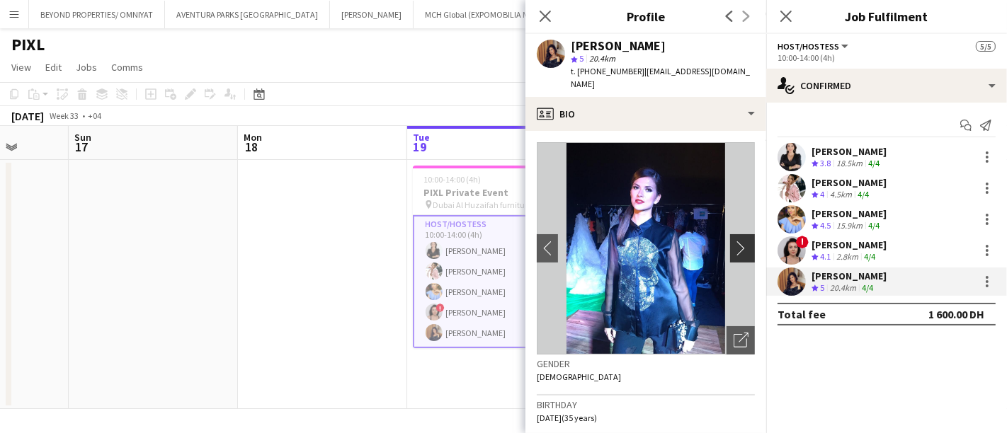
click at [734, 241] on app-icon "chevron-right" at bounding box center [745, 248] width 22 height 15
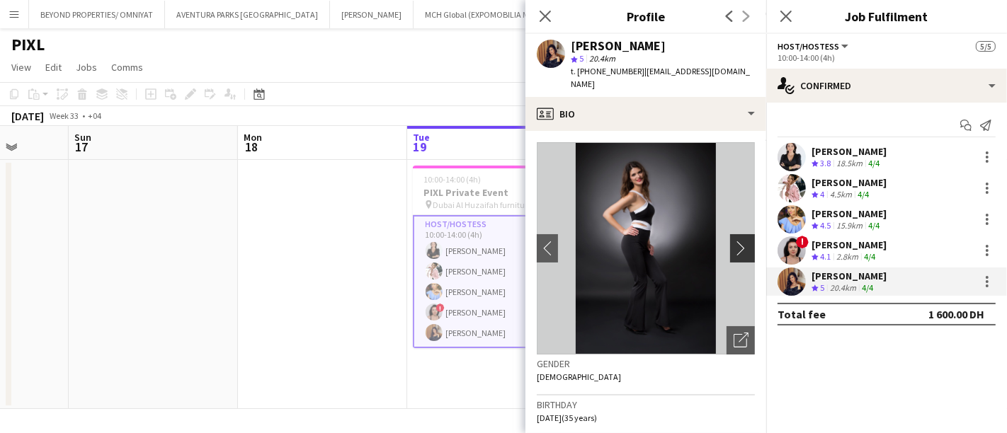
click at [734, 241] on app-icon "chevron-right" at bounding box center [745, 248] width 22 height 15
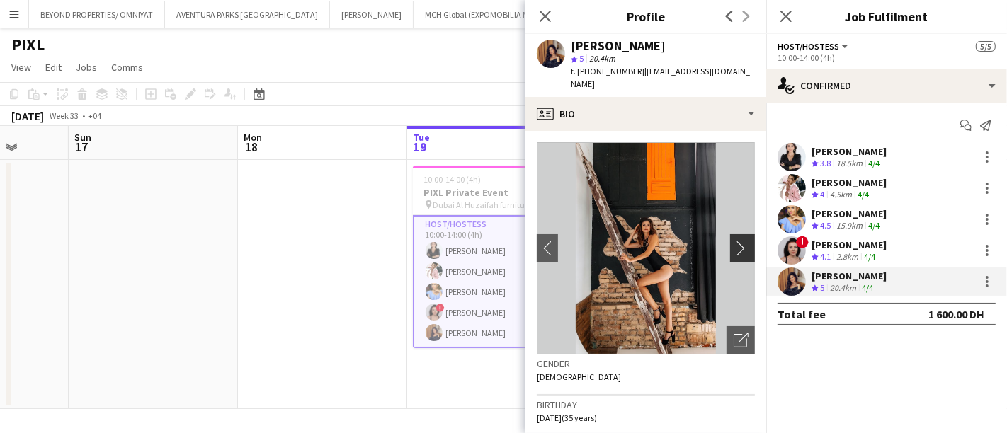
click at [734, 241] on app-icon "chevron-right" at bounding box center [745, 248] width 22 height 15
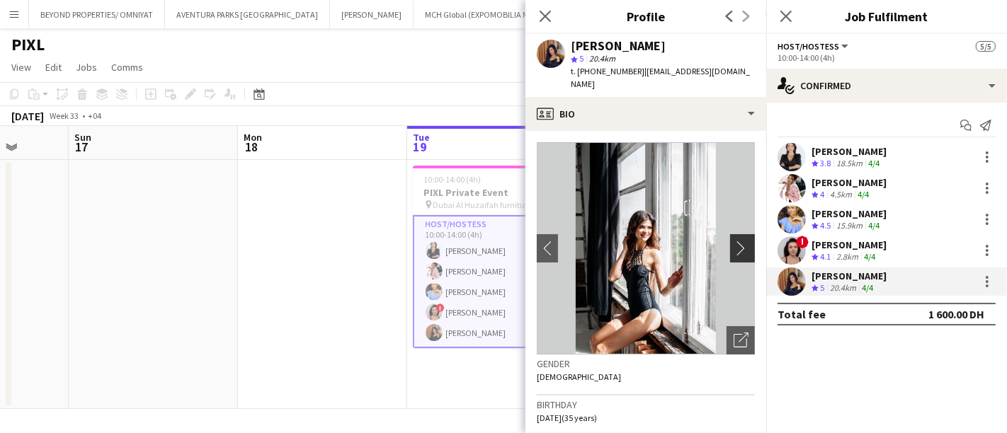
click at [734, 241] on app-icon "chevron-right" at bounding box center [745, 248] width 22 height 15
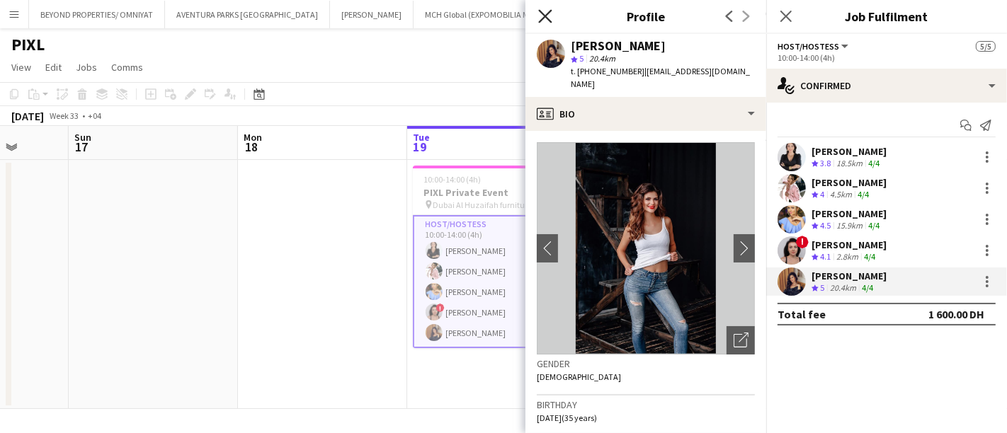
click at [543, 14] on icon at bounding box center [544, 15] width 13 height 13
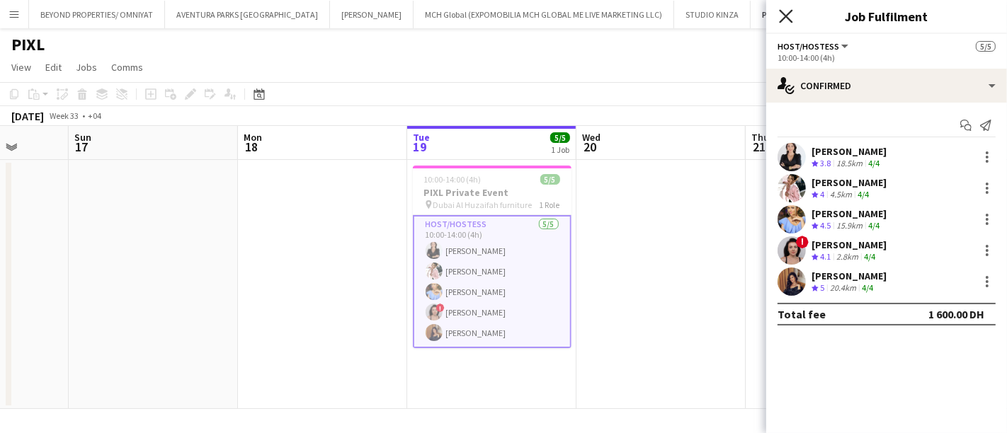
click at [785, 18] on icon at bounding box center [785, 15] width 13 height 13
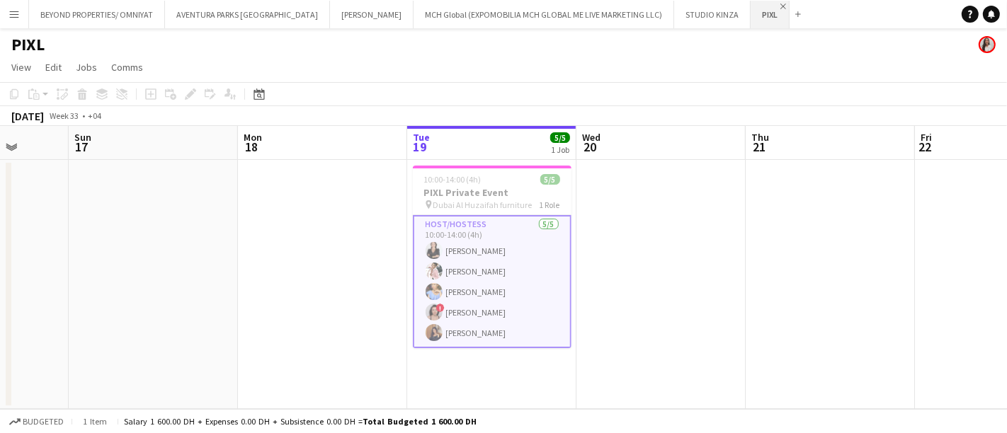
click at [780, 4] on app-icon "Close" at bounding box center [783, 7] width 6 height 6
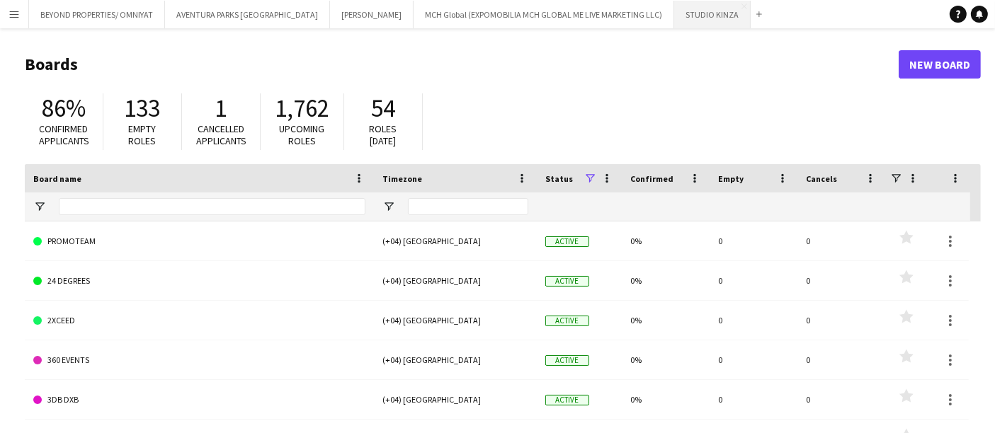
click at [674, 16] on button "STUDIO KINZA Close" at bounding box center [712, 15] width 76 height 28
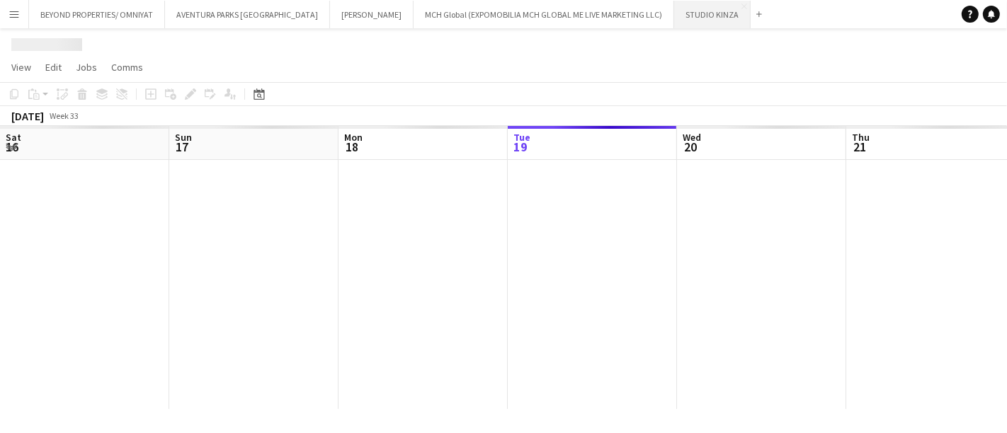
scroll to position [0, 338]
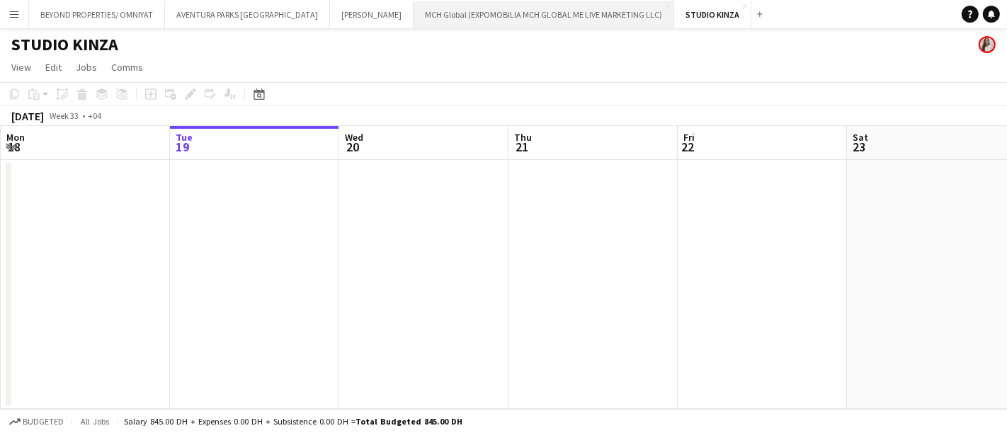
click at [451, 18] on button "MCH Global (EXPOMOBILIA MCH GLOBAL ME LIVE MARKETING LLC) Close" at bounding box center [544, 15] width 261 height 28
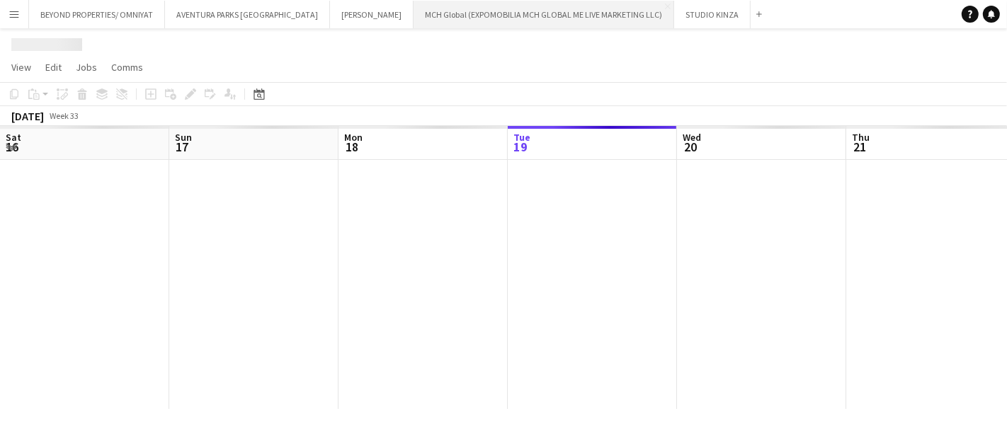
scroll to position [0, 338]
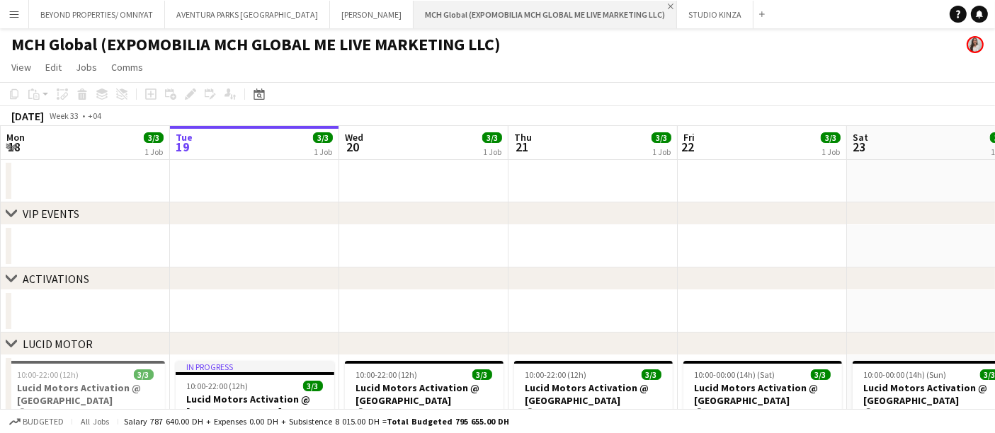
click at [668, 6] on app-icon "Close" at bounding box center [671, 7] width 6 height 6
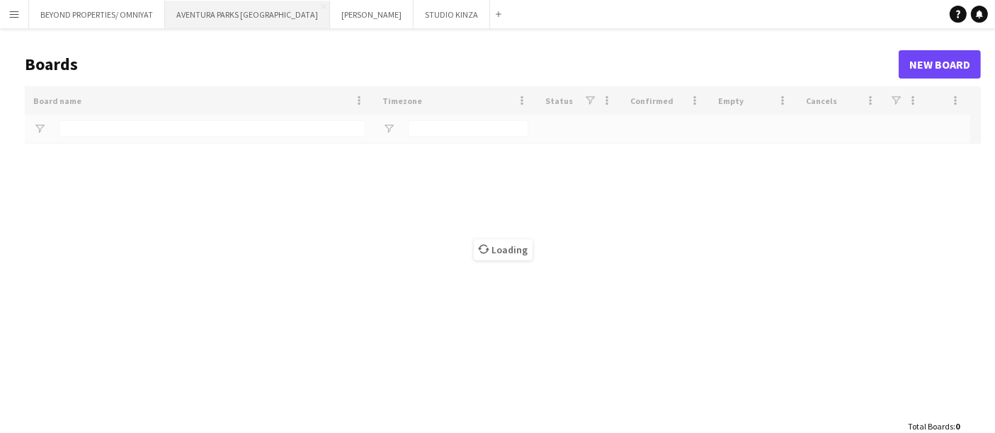
click at [227, 18] on button "AVENTURA PARKS DUBAI Close" at bounding box center [247, 15] width 165 height 28
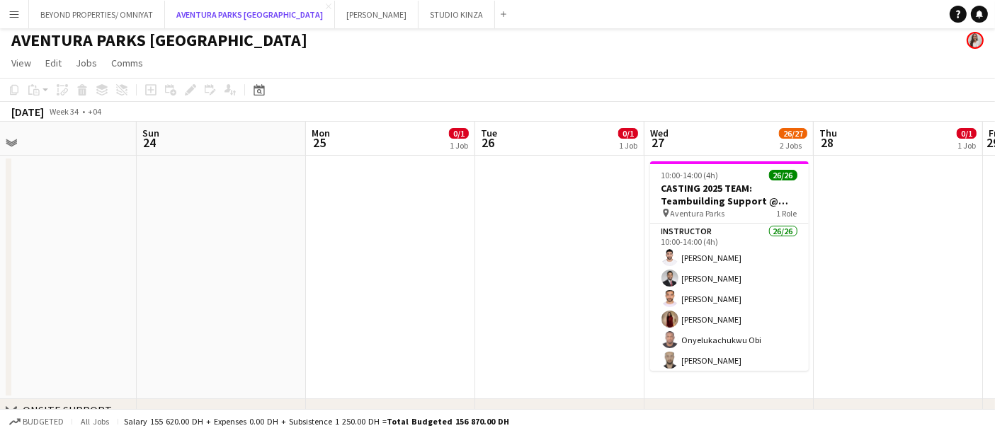
scroll to position [4, 0]
click at [96, 11] on button "BEYOND PROPERTIES/ OMNIYAT Close" at bounding box center [97, 15] width 136 height 28
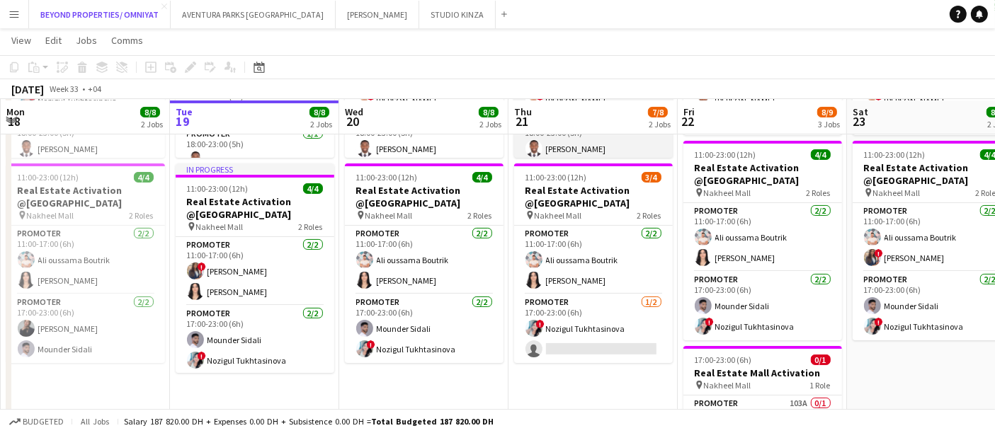
scroll to position [281, 0]
click at [754, 399] on app-card-role "Promoter 103A 0/1 17:00-23:00 (6h) single-neutral-actions" at bounding box center [762, 420] width 159 height 48
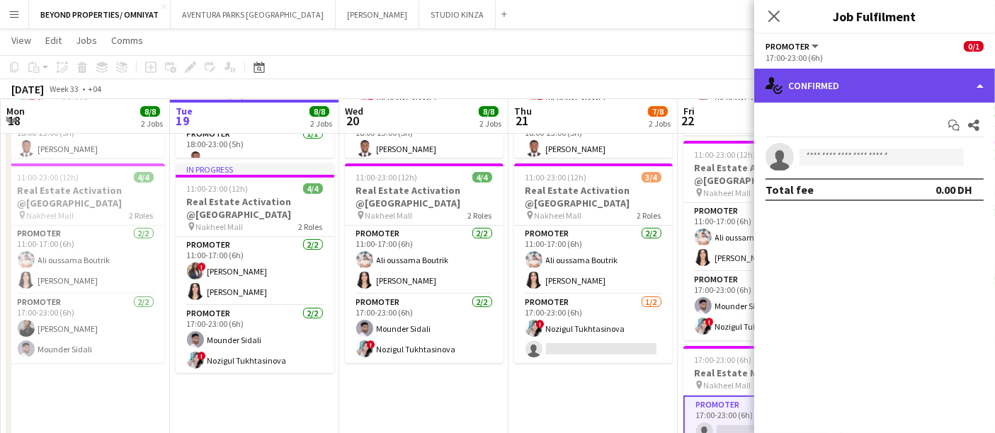
click at [850, 88] on div "single-neutral-actions-check-2 Confirmed" at bounding box center [874, 86] width 241 height 34
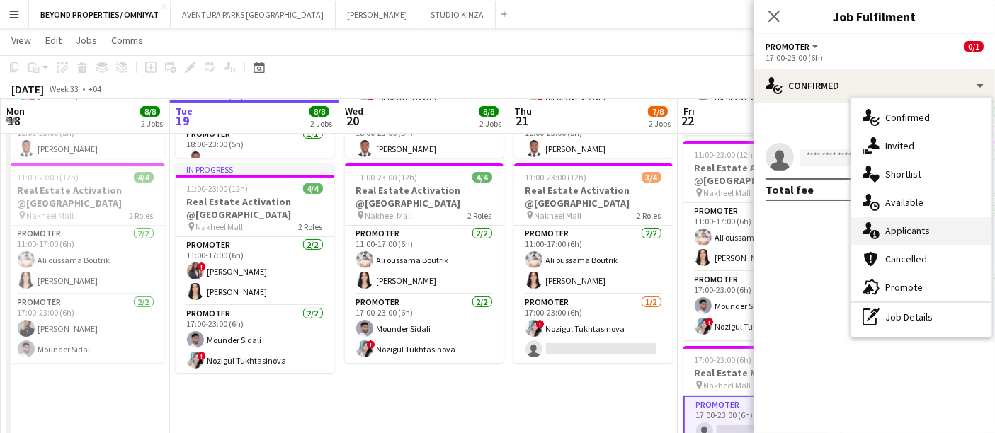
click at [884, 227] on div "single-neutral-actions-information Applicants" at bounding box center [921, 231] width 140 height 28
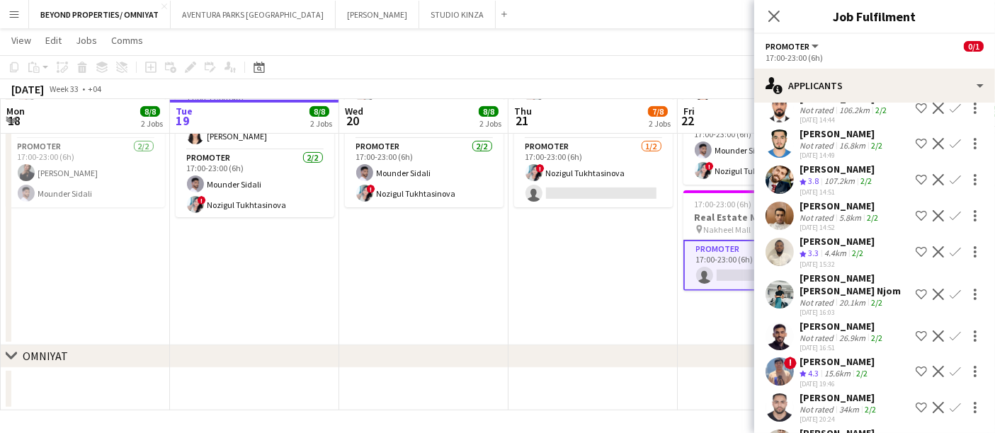
scroll to position [2877, 0]
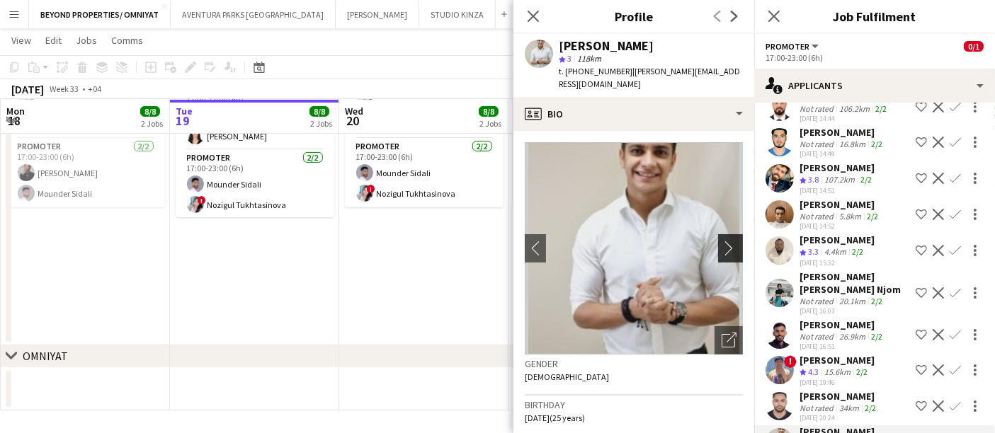
click at [722, 244] on app-icon "chevron-right" at bounding box center [733, 248] width 22 height 15
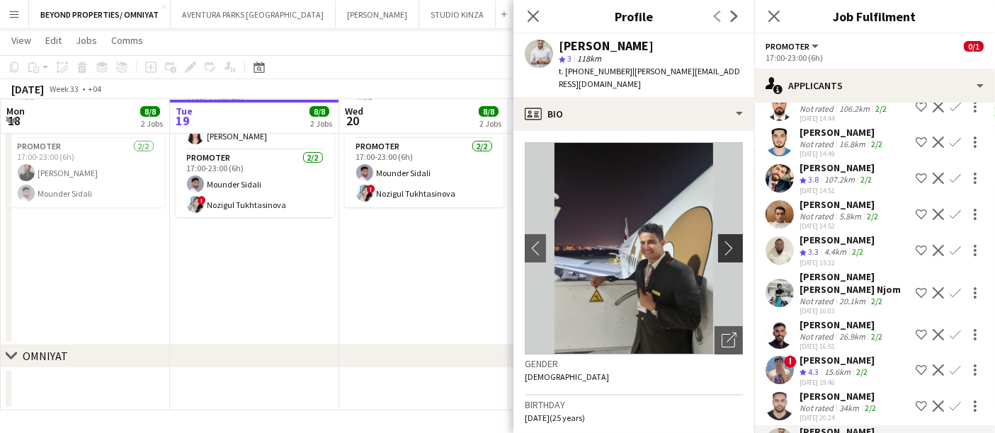
click at [722, 244] on app-icon "chevron-right" at bounding box center [733, 248] width 22 height 15
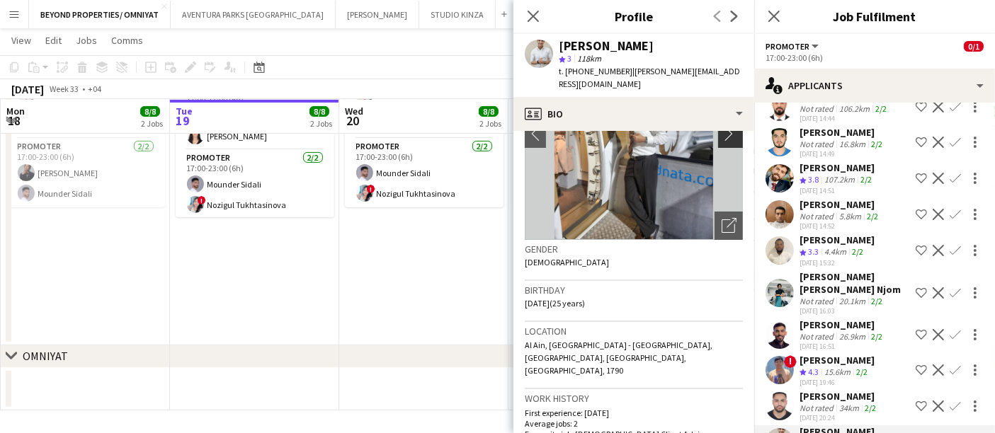
scroll to position [117, 0]
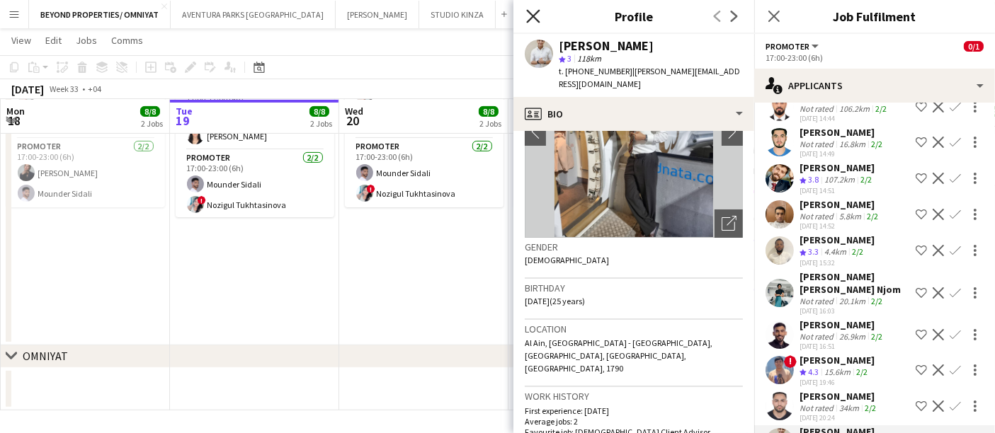
click at [536, 20] on icon "Close pop-in" at bounding box center [532, 15] width 13 height 13
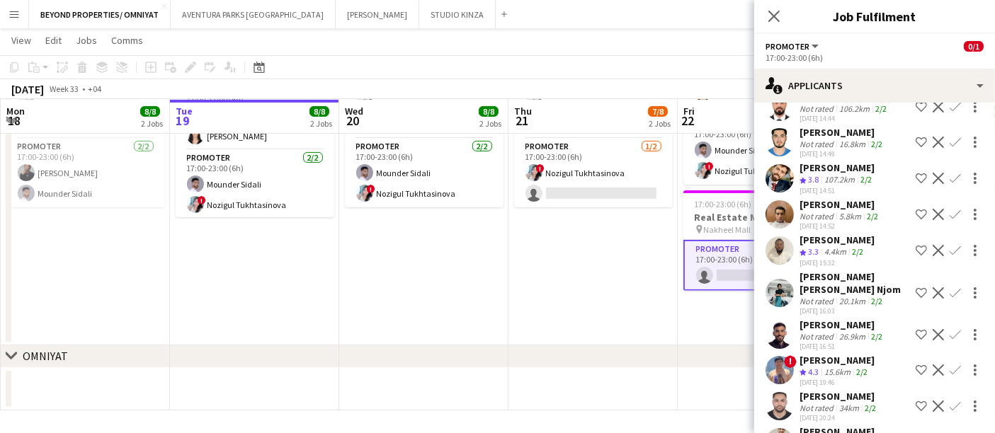
click at [779, 356] on app-user-avatar at bounding box center [780, 370] width 28 height 28
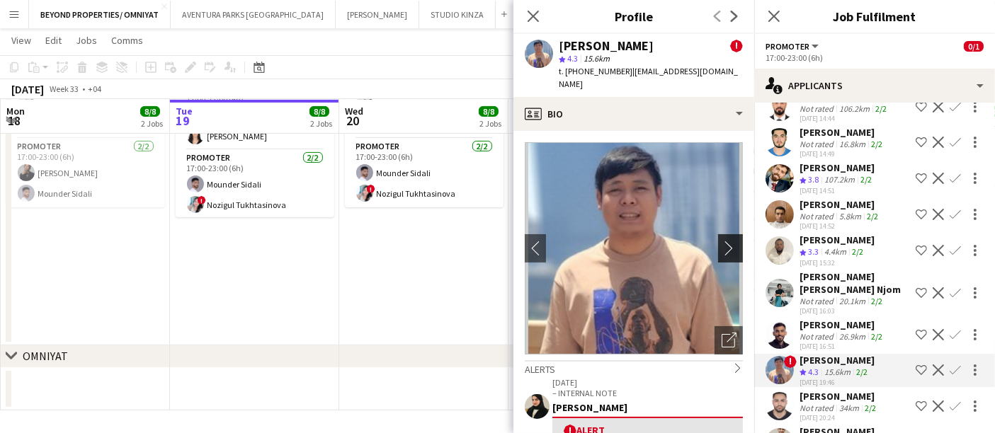
click at [723, 241] on app-icon "chevron-right" at bounding box center [733, 248] width 22 height 15
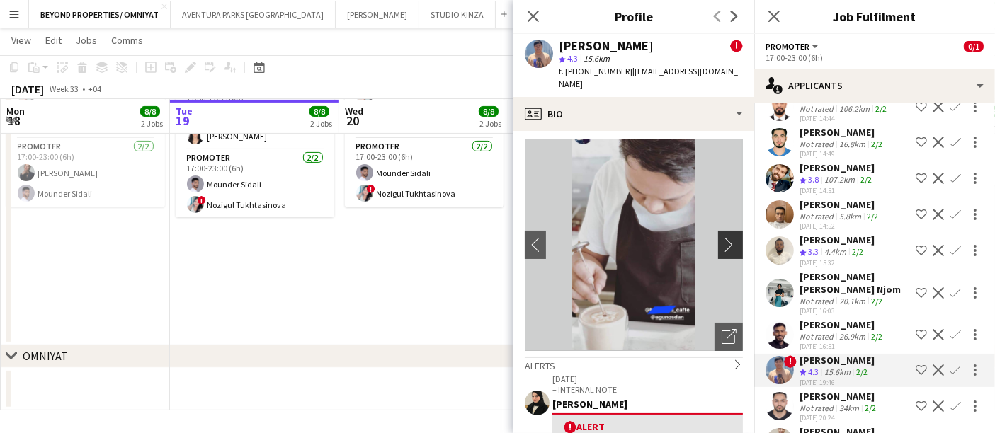
scroll to position [0, 0]
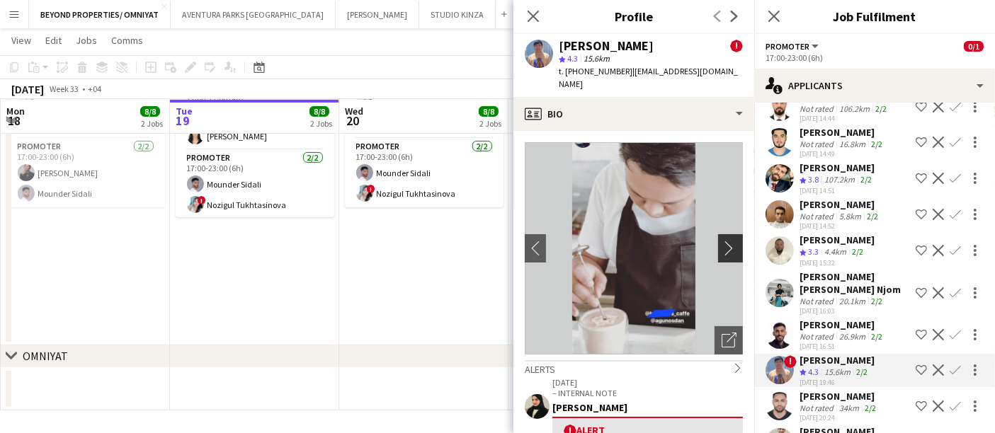
click at [722, 241] on app-icon "chevron-right" at bounding box center [733, 248] width 22 height 15
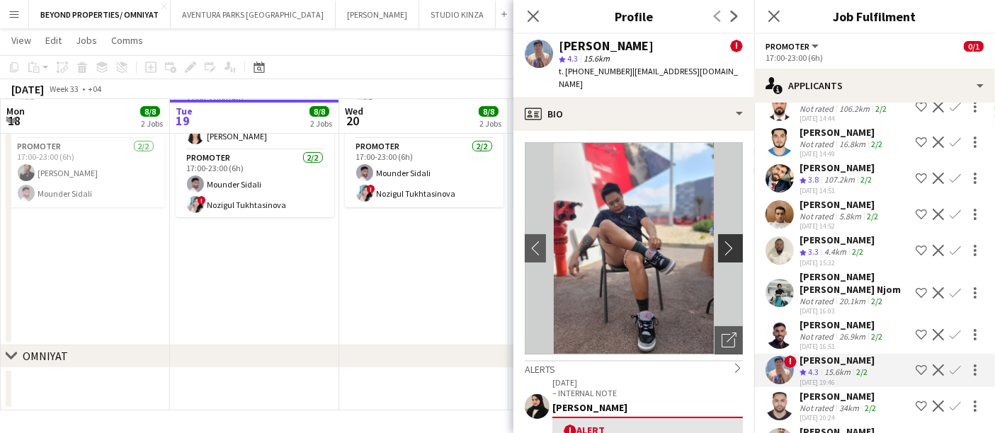
click at [722, 241] on app-icon "chevron-right" at bounding box center [733, 248] width 22 height 15
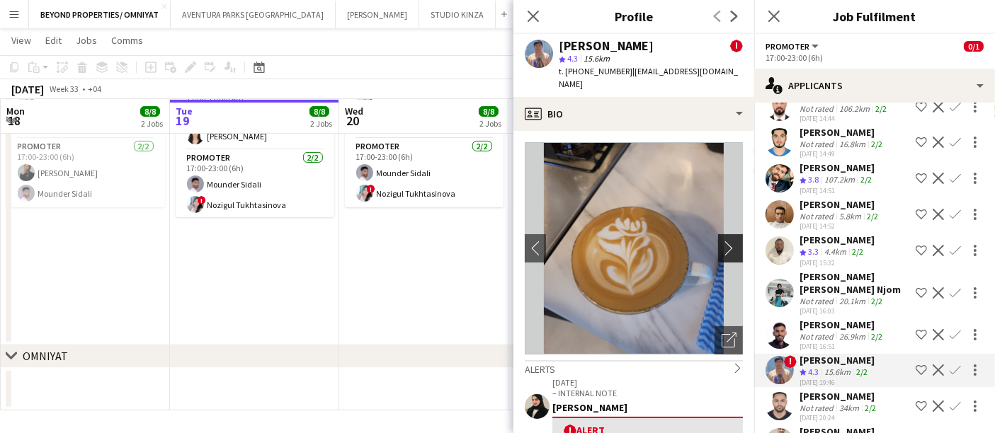
click at [722, 241] on app-icon "chevron-right" at bounding box center [733, 248] width 22 height 15
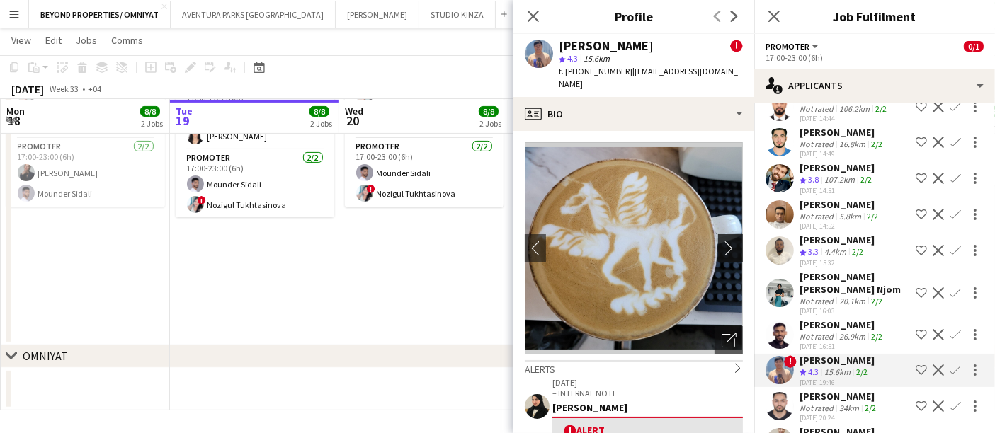
click at [722, 241] on app-icon "chevron-right" at bounding box center [733, 248] width 22 height 15
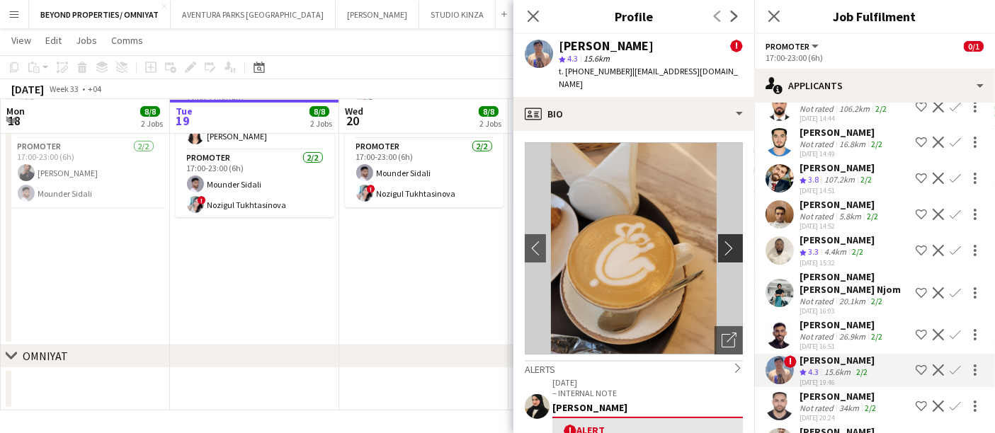
click at [722, 241] on app-icon "chevron-right" at bounding box center [733, 248] width 22 height 15
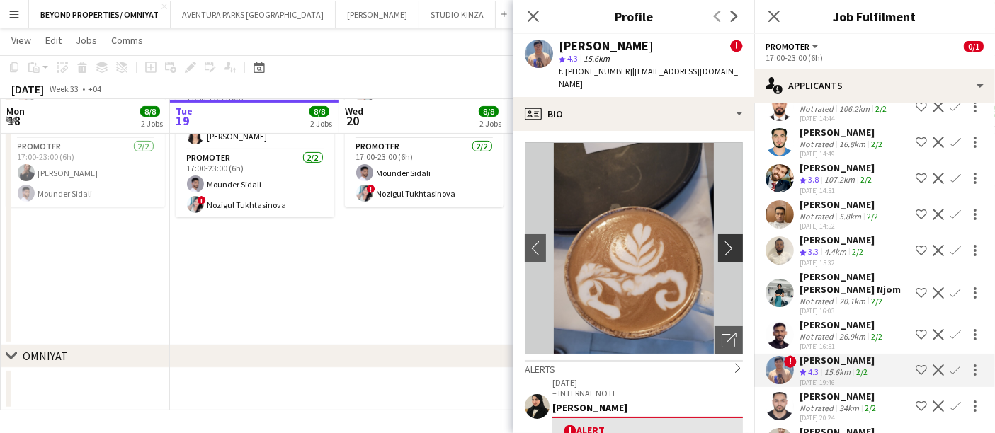
click at [722, 241] on app-icon "chevron-right" at bounding box center [733, 248] width 22 height 15
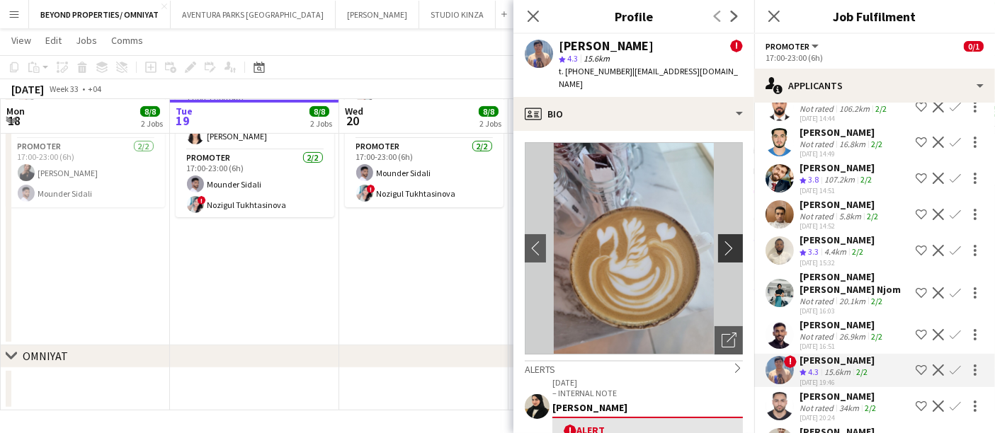
click at [722, 241] on app-icon "chevron-right" at bounding box center [733, 248] width 22 height 15
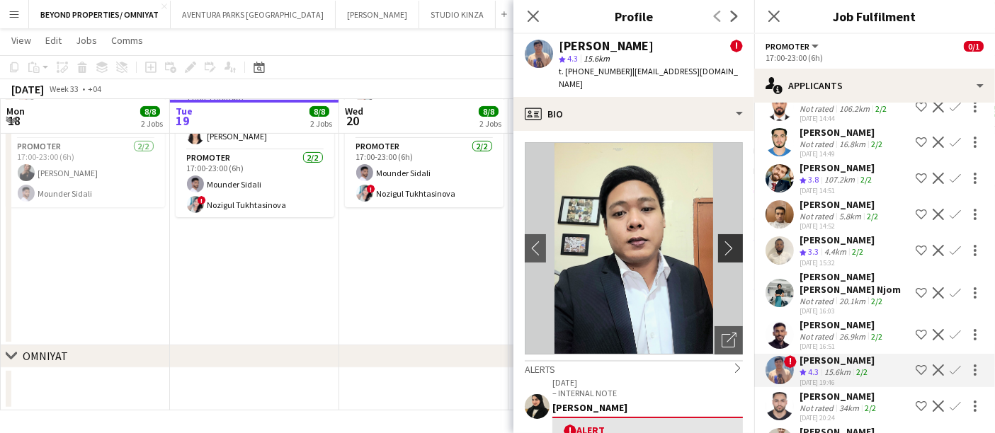
click at [722, 241] on app-icon "chevron-right" at bounding box center [733, 248] width 22 height 15
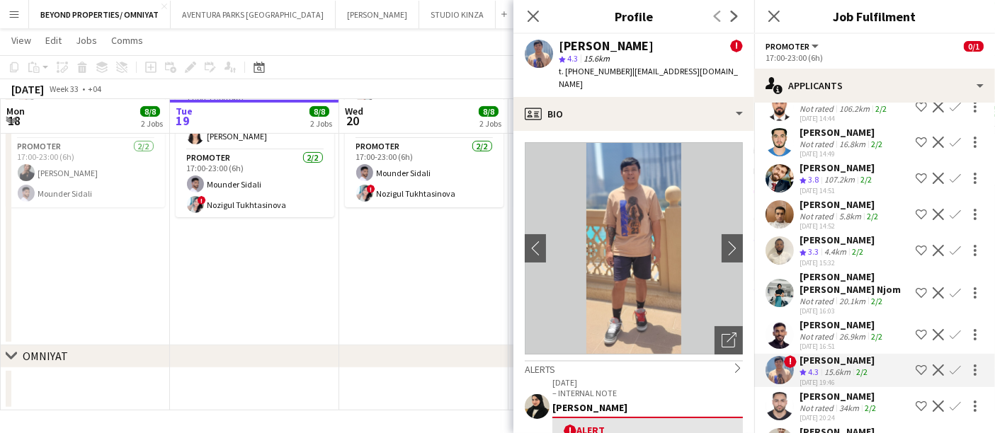
click at [776, 321] on app-user-avatar at bounding box center [780, 335] width 28 height 28
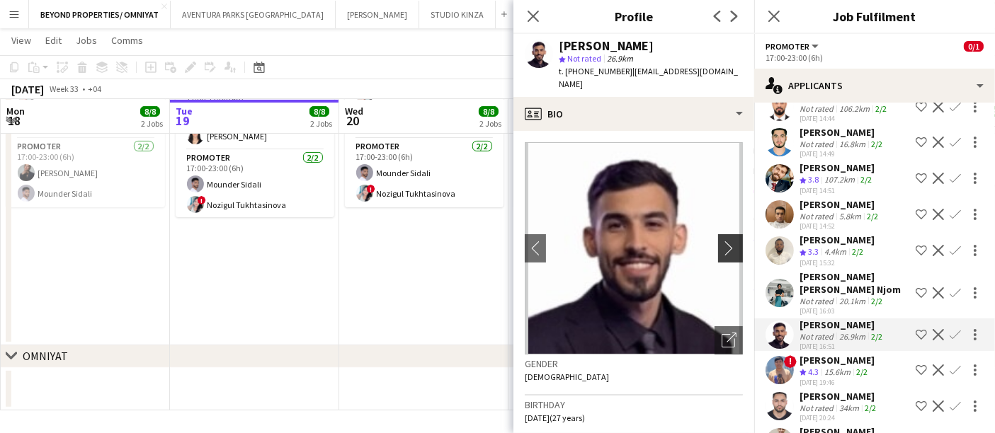
click at [722, 241] on app-icon "chevron-right" at bounding box center [733, 248] width 22 height 15
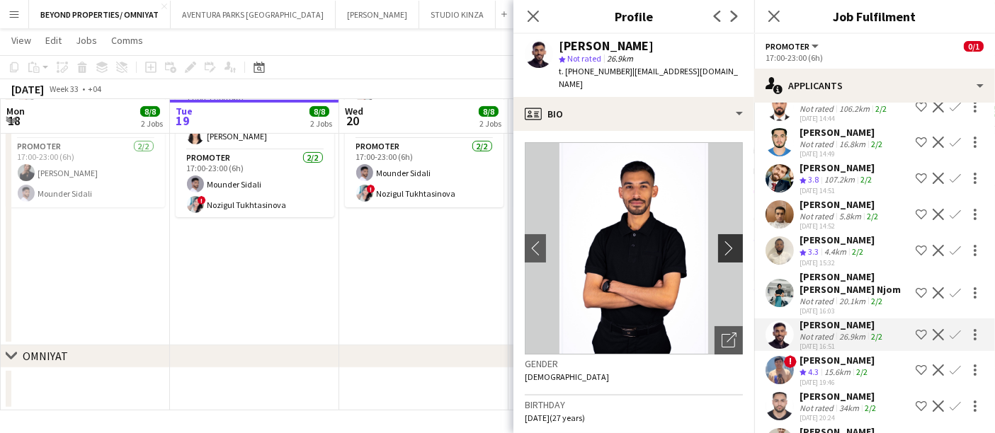
click at [722, 241] on app-icon "chevron-right" at bounding box center [733, 248] width 22 height 15
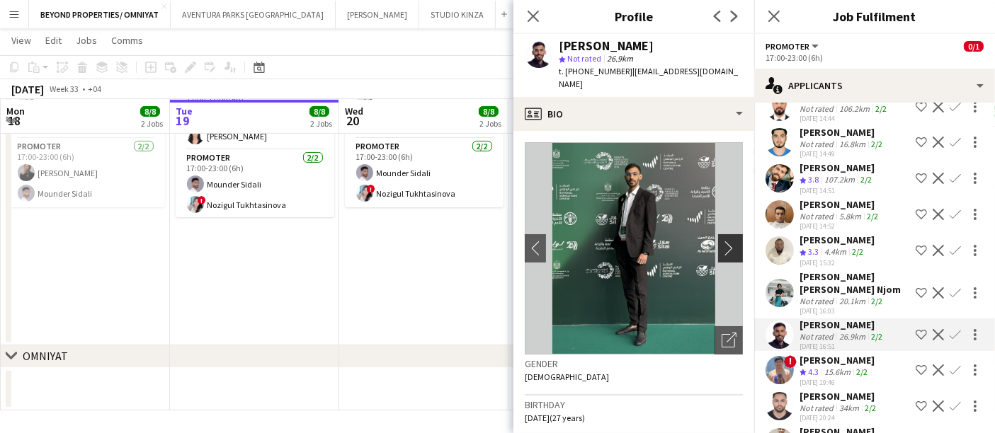
click at [722, 241] on app-icon "chevron-right" at bounding box center [733, 248] width 22 height 15
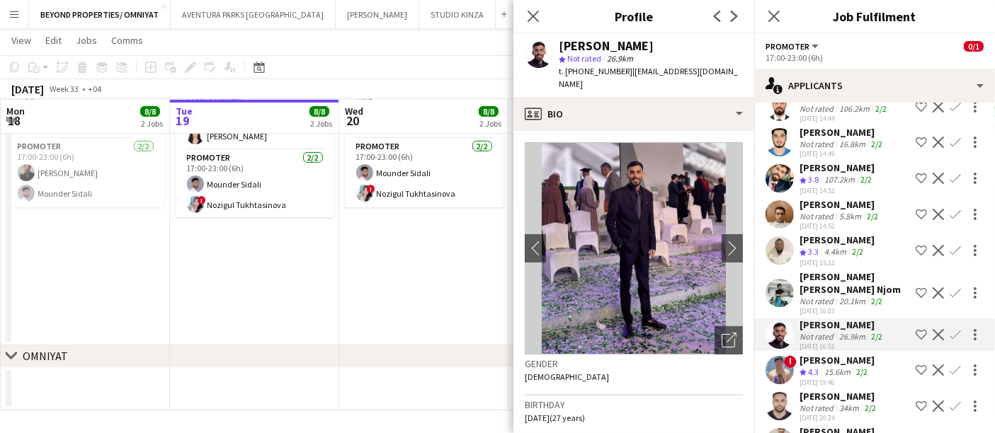
click at [785, 279] on app-user-avatar at bounding box center [780, 293] width 28 height 28
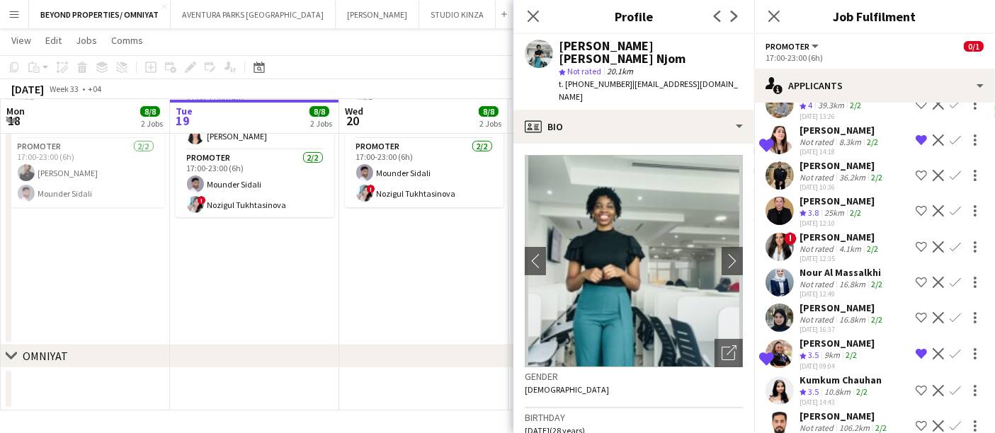
scroll to position [2556, 0]
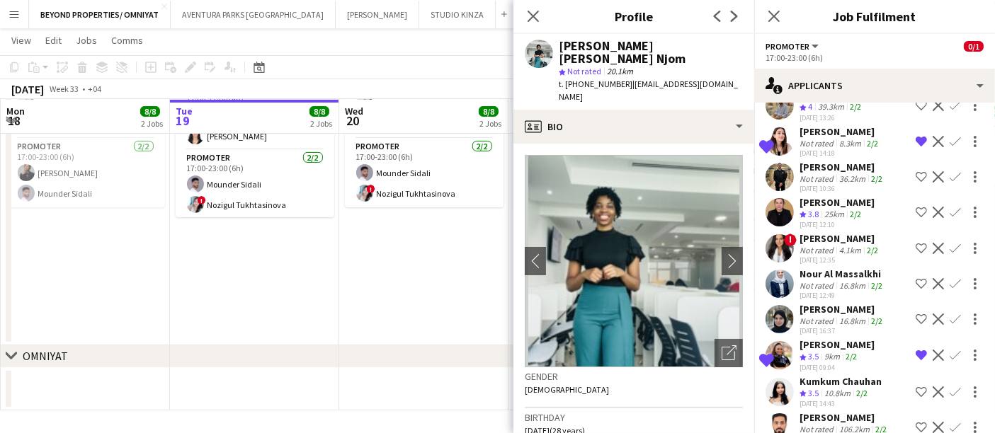
click at [776, 234] on app-user-avatar at bounding box center [780, 248] width 28 height 28
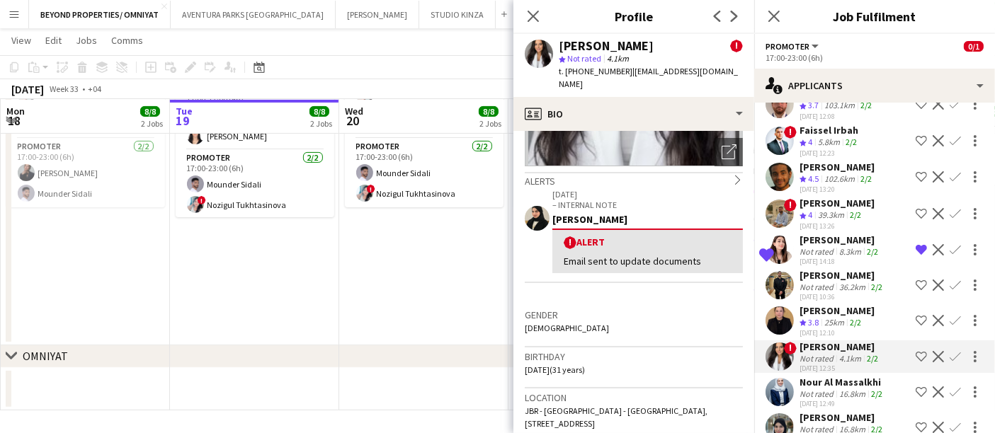
scroll to position [2447, 0]
click at [782, 307] on app-user-avatar at bounding box center [780, 321] width 28 height 28
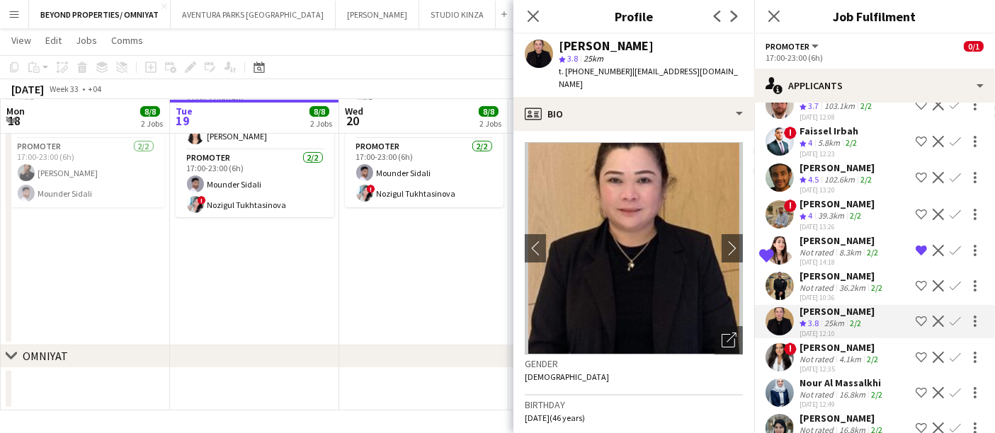
click at [786, 237] on app-user-avatar at bounding box center [780, 251] width 28 height 28
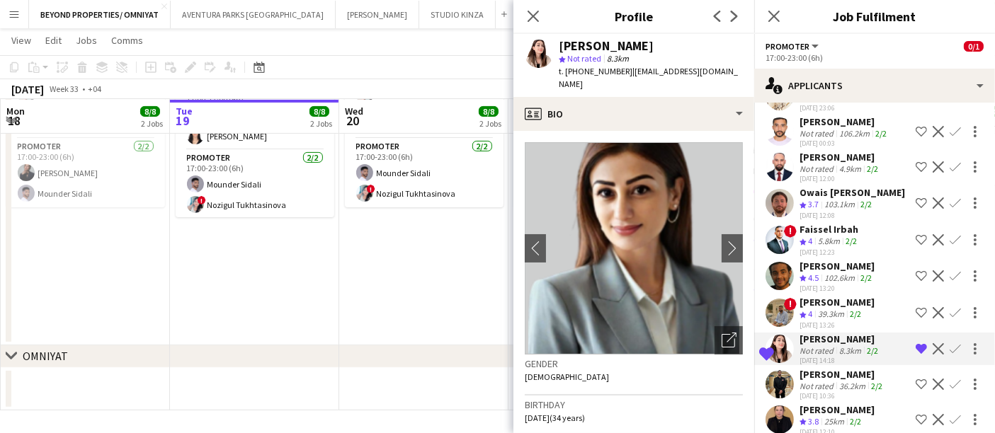
scroll to position [2348, 0]
click at [785, 227] on app-user-avatar at bounding box center [780, 241] width 28 height 28
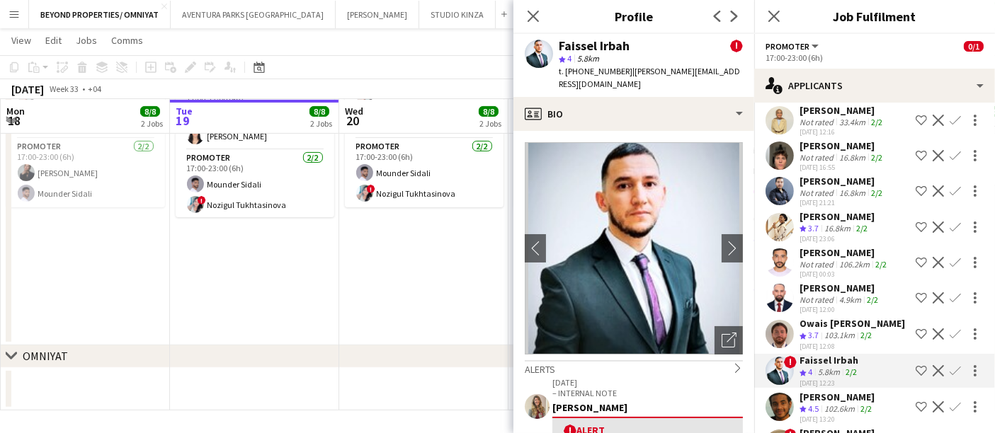
scroll to position [2216, 0]
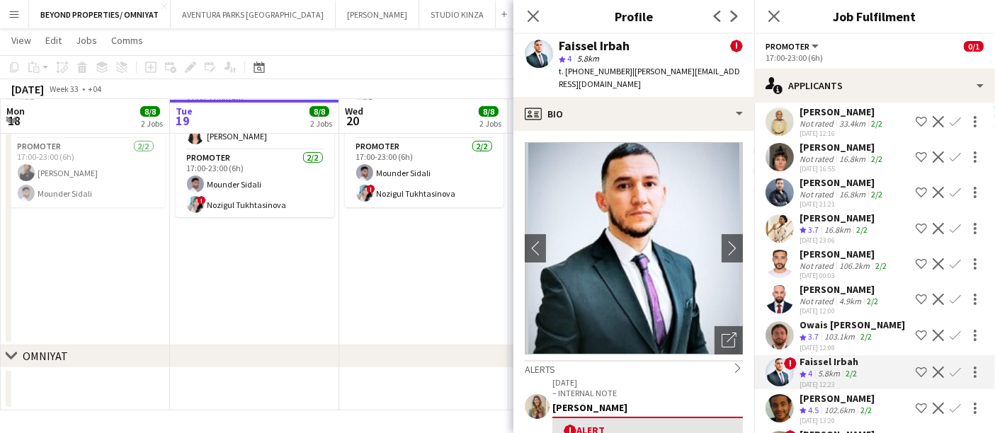
click at [777, 215] on app-user-avatar at bounding box center [780, 229] width 28 height 28
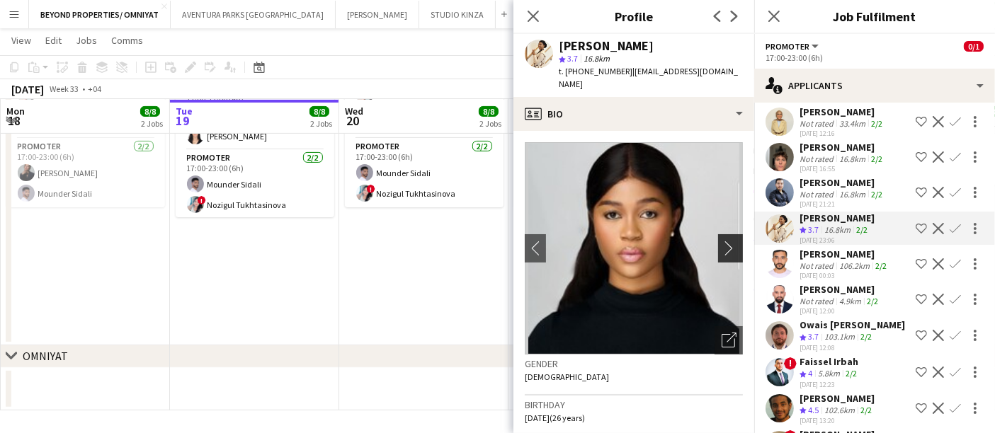
click at [723, 234] on button "chevron-right" at bounding box center [732, 248] width 28 height 28
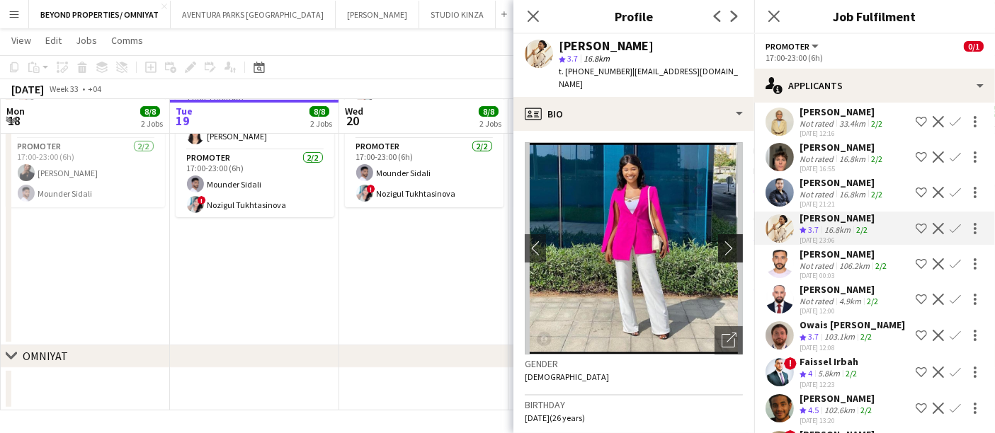
click at [722, 241] on app-icon "chevron-right" at bounding box center [733, 248] width 22 height 15
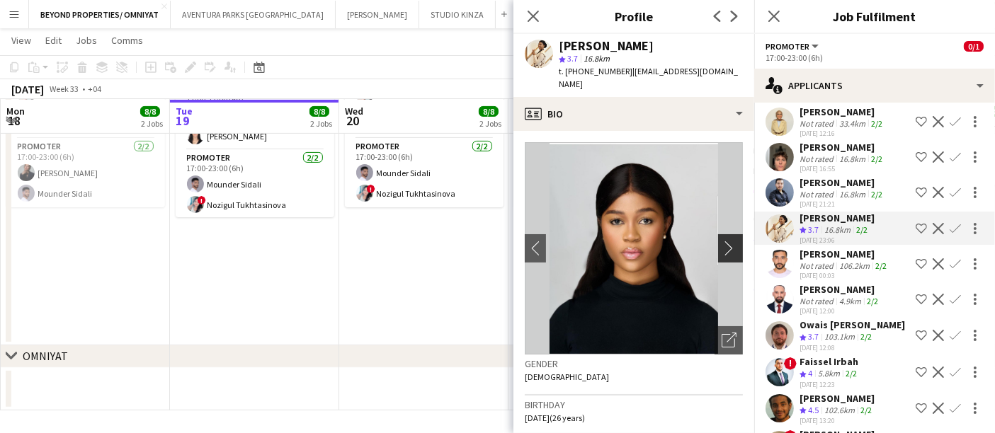
click at [722, 241] on app-icon "chevron-right" at bounding box center [733, 248] width 22 height 15
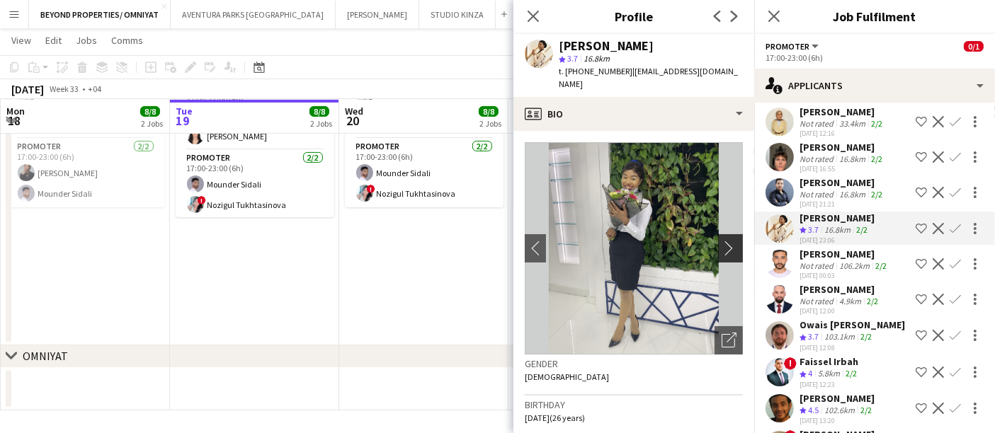
click at [722, 241] on app-icon "chevron-right" at bounding box center [733, 248] width 22 height 15
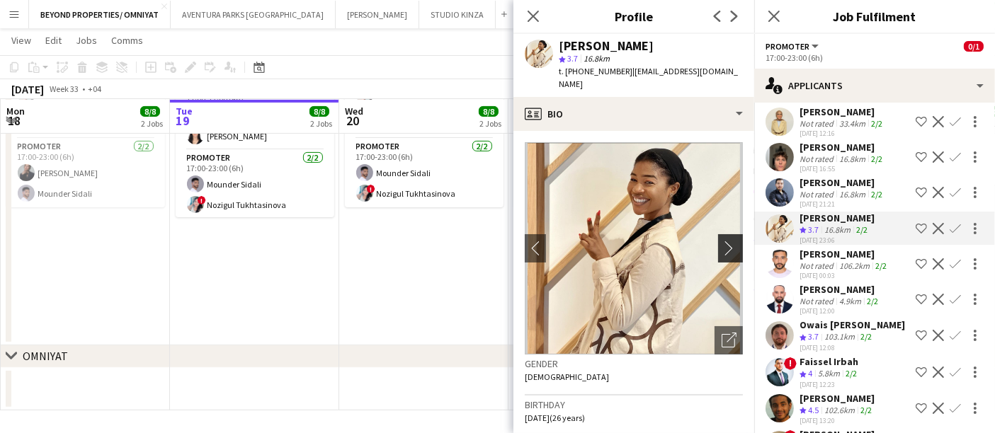
click at [722, 241] on app-icon "chevron-right" at bounding box center [733, 248] width 22 height 15
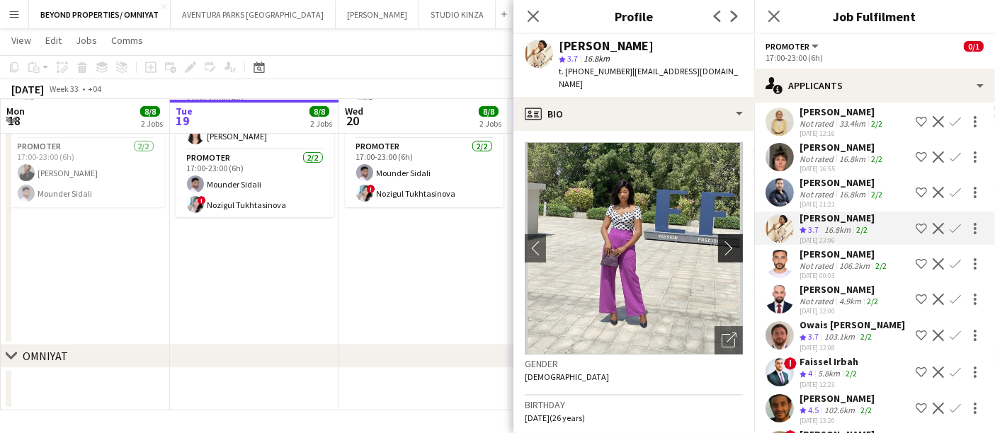
click at [722, 241] on app-icon "chevron-right" at bounding box center [733, 248] width 22 height 15
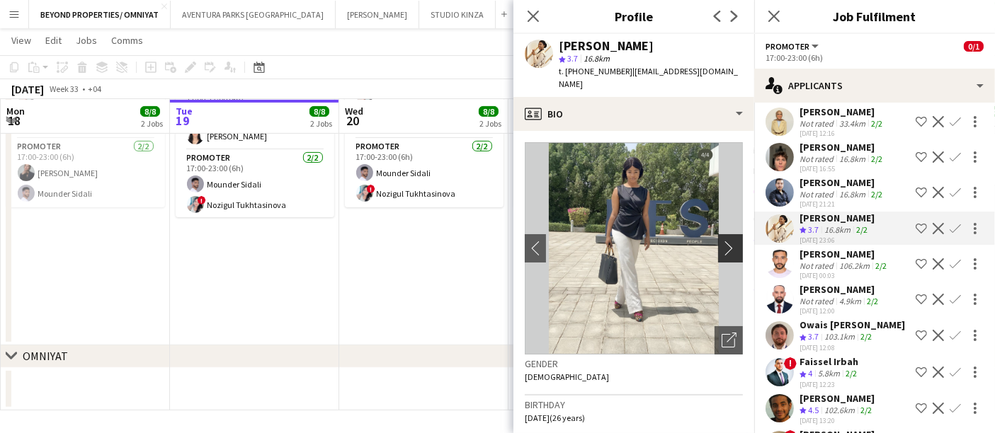
click at [722, 241] on app-icon "chevron-right" at bounding box center [733, 248] width 22 height 15
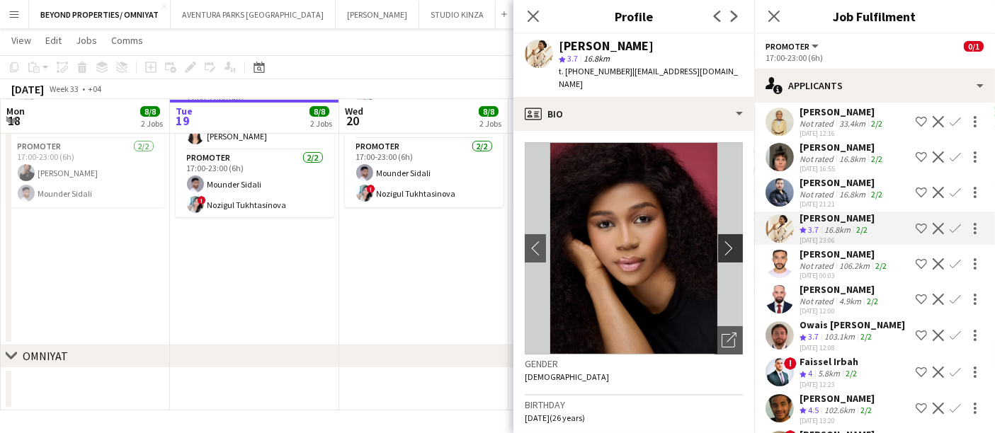
click at [722, 241] on app-icon "chevron-right" at bounding box center [733, 248] width 22 height 15
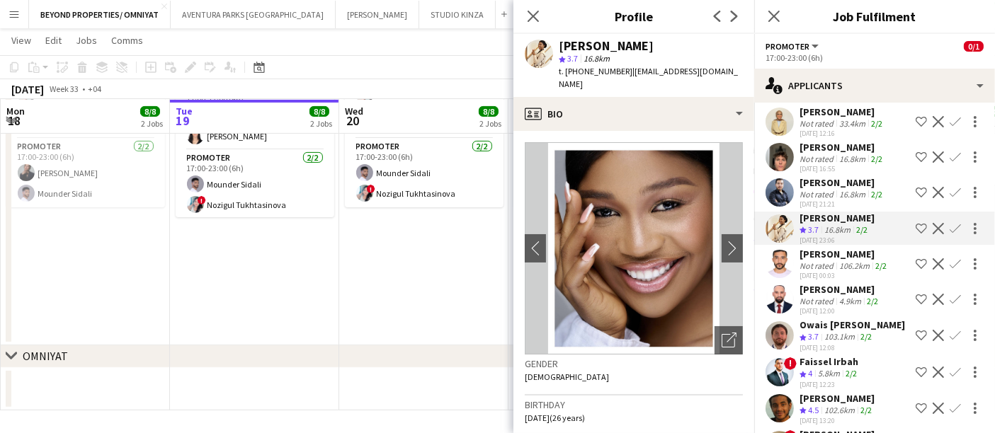
click at [767, 250] on div at bounding box center [780, 264] width 28 height 28
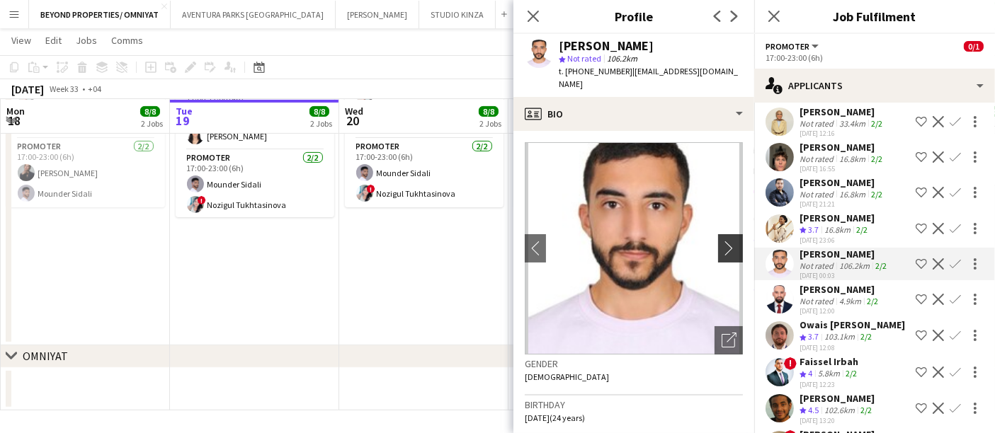
click at [722, 241] on app-icon "chevron-right" at bounding box center [733, 248] width 22 height 15
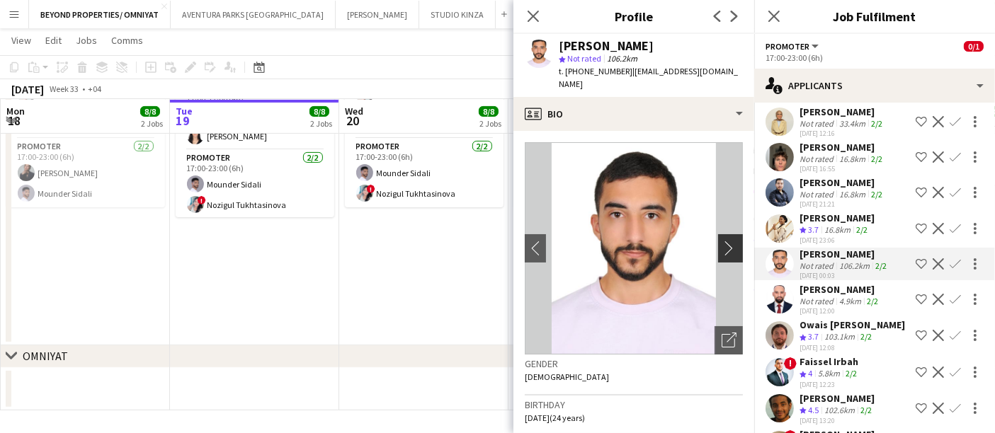
click at [722, 241] on app-icon "chevron-right" at bounding box center [733, 248] width 22 height 15
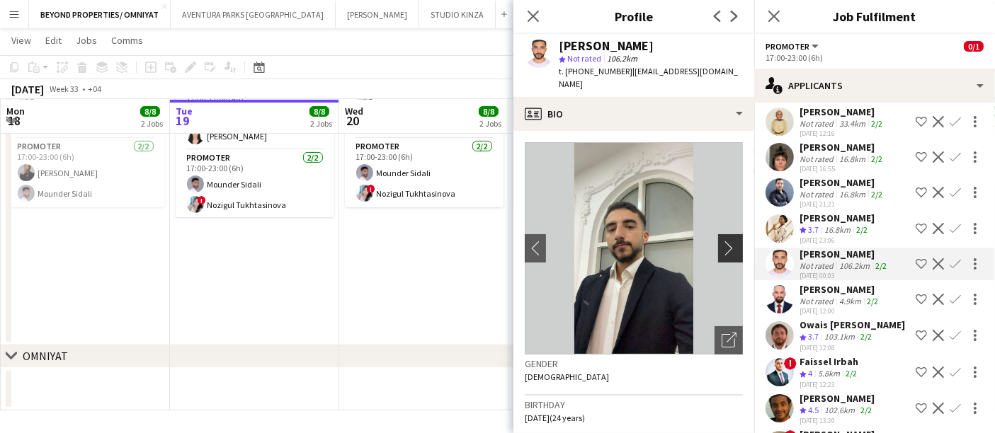
click at [722, 241] on app-icon "chevron-right" at bounding box center [733, 248] width 22 height 15
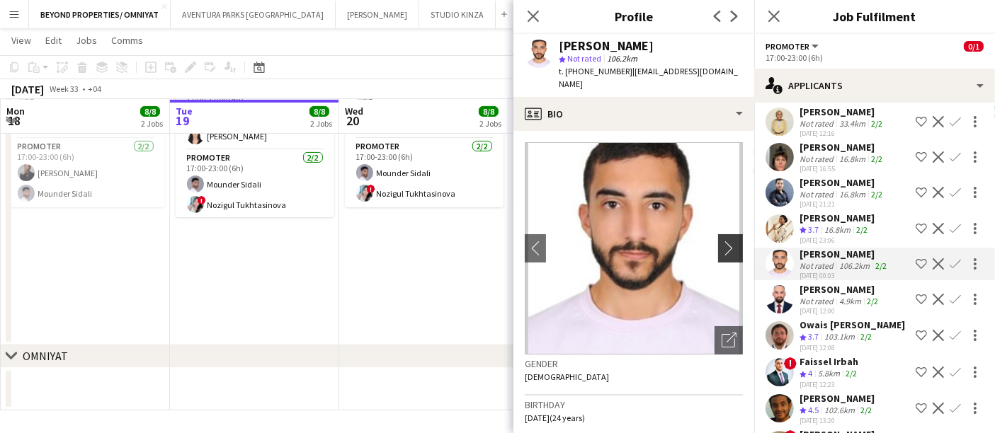
click at [722, 241] on app-icon "chevron-right" at bounding box center [733, 248] width 22 height 15
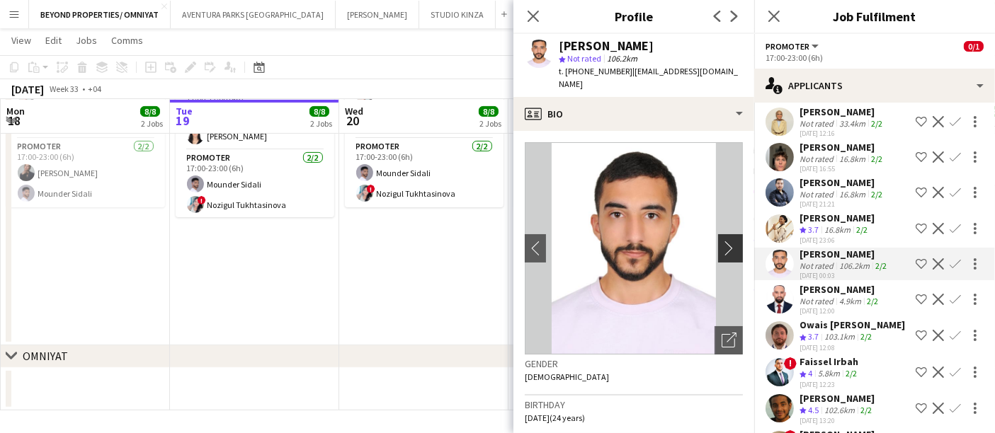
click at [722, 241] on app-icon "chevron-right" at bounding box center [733, 248] width 22 height 15
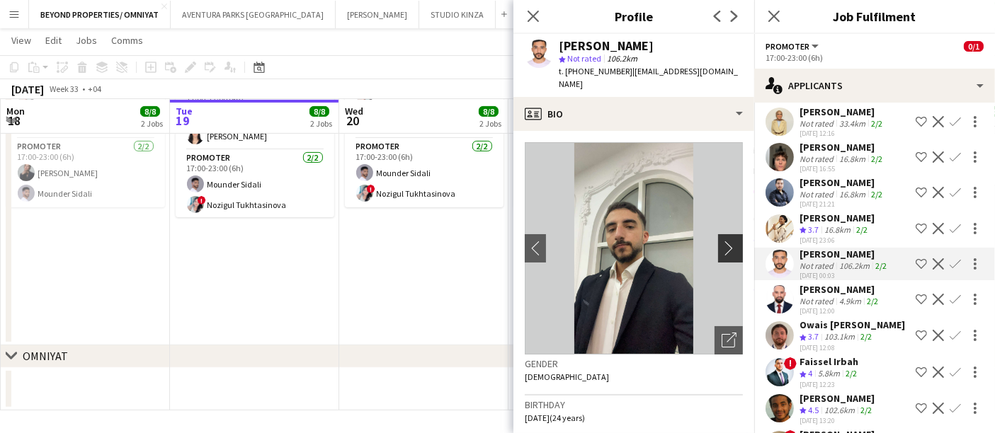
click at [722, 241] on app-icon "chevron-right" at bounding box center [733, 248] width 22 height 15
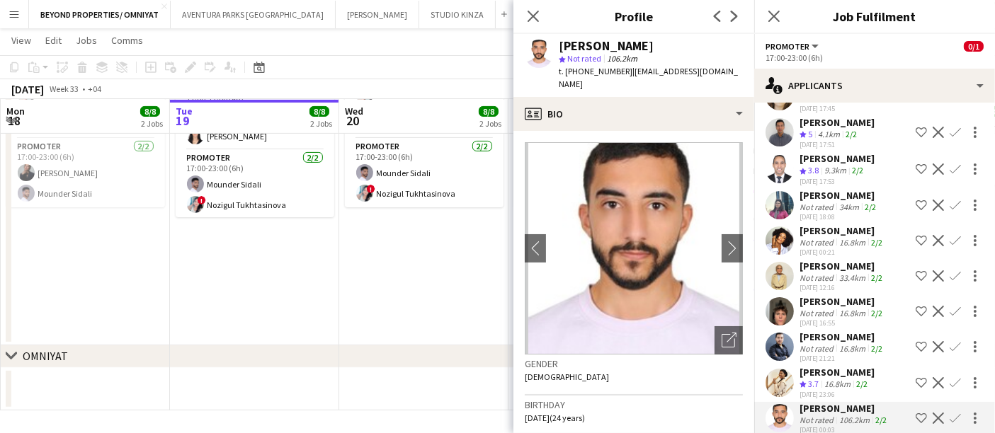
scroll to position [2059, 0]
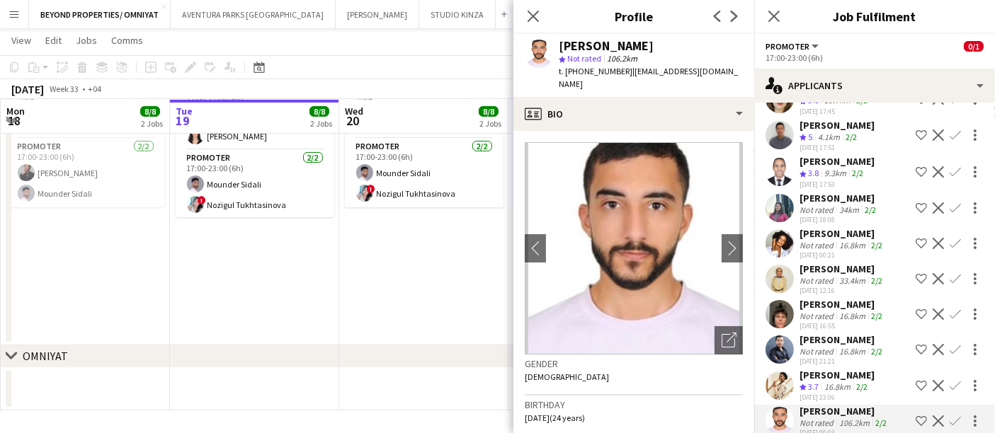
click at [778, 265] on app-user-avatar at bounding box center [780, 279] width 28 height 28
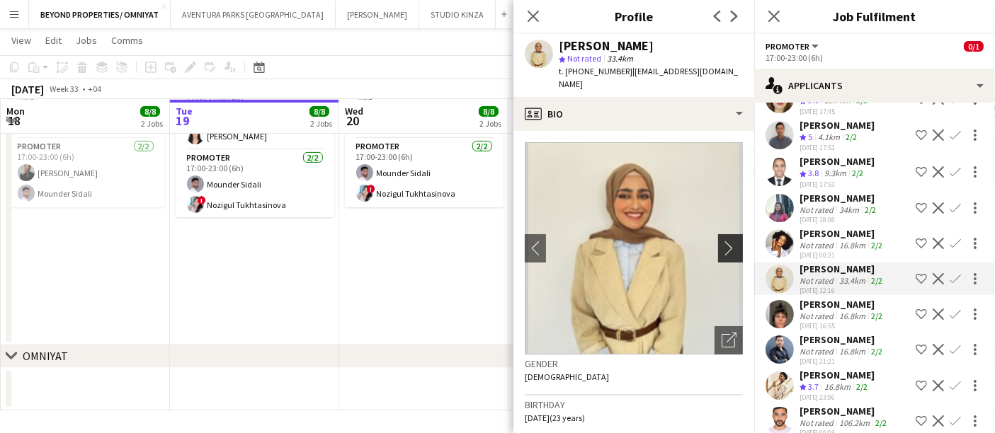
click at [722, 241] on app-icon "chevron-right" at bounding box center [733, 248] width 22 height 15
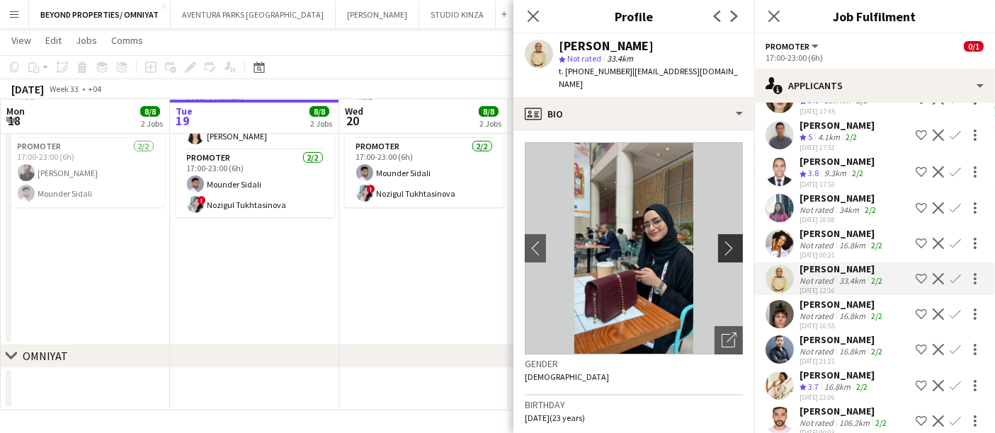
click at [722, 241] on app-icon "chevron-right" at bounding box center [733, 248] width 22 height 15
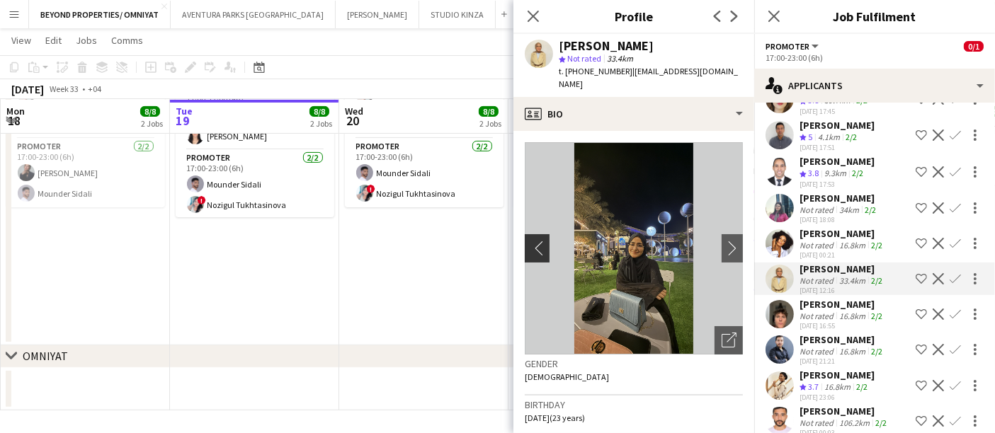
click at [534, 241] on app-icon "chevron-left" at bounding box center [536, 248] width 22 height 15
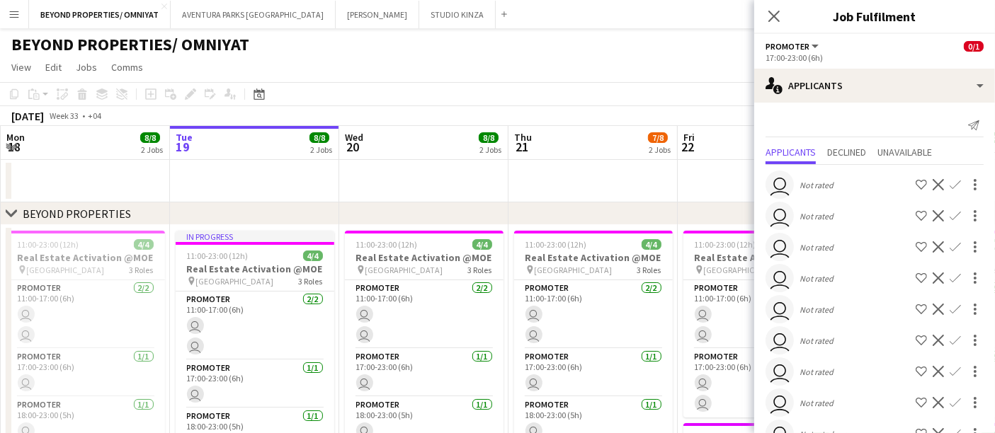
scroll to position [0, 0]
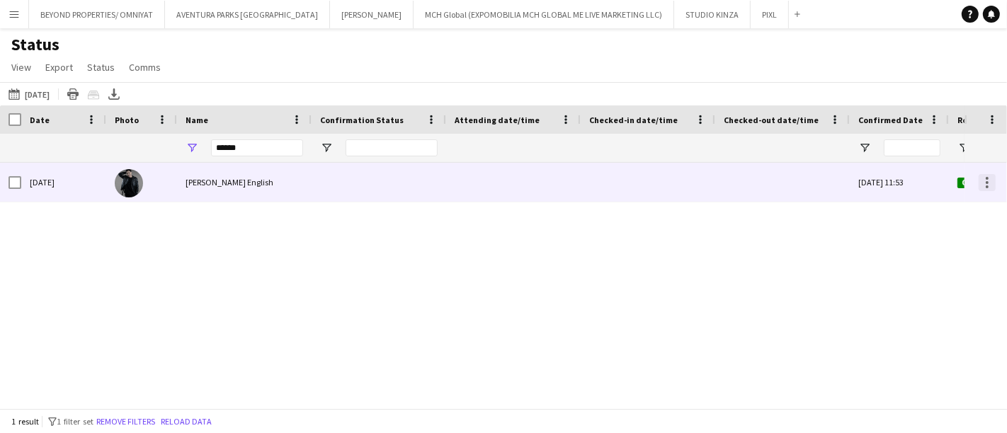
click at [991, 179] on div at bounding box center [987, 182] width 17 height 17
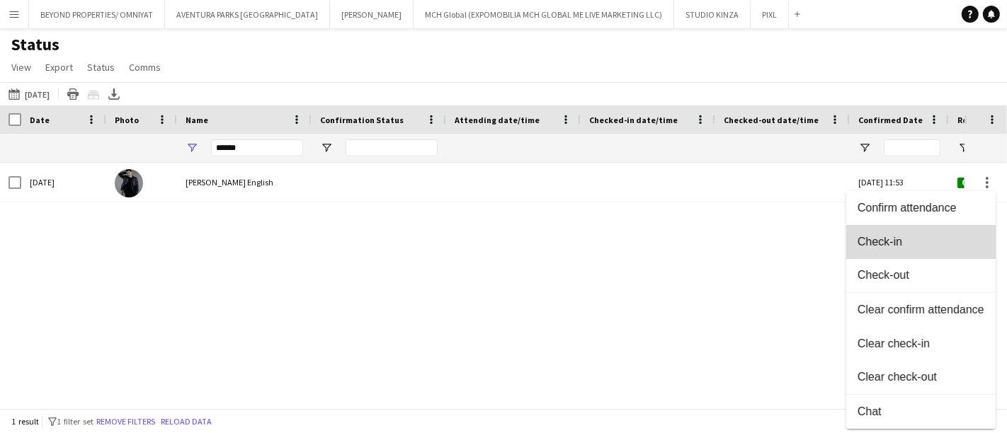
click at [926, 245] on span "Check-in" at bounding box center [921, 241] width 127 height 13
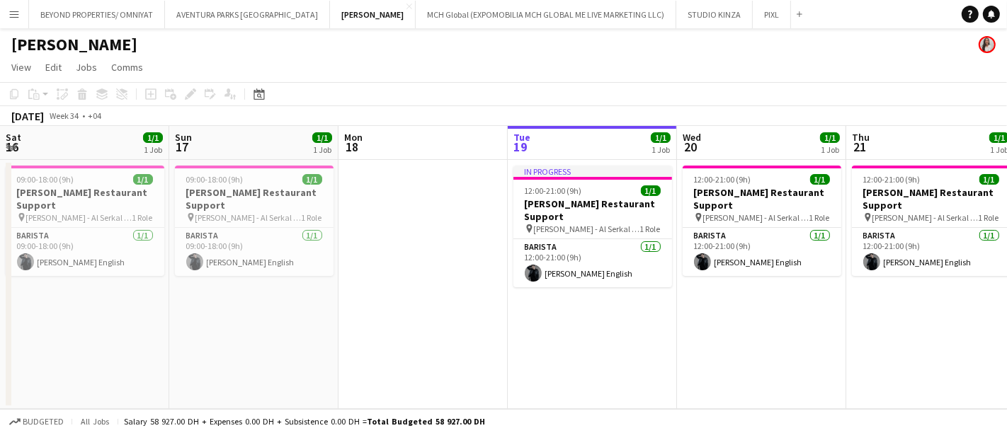
scroll to position [0, 439]
